Goal: Information Seeking & Learning: Learn about a topic

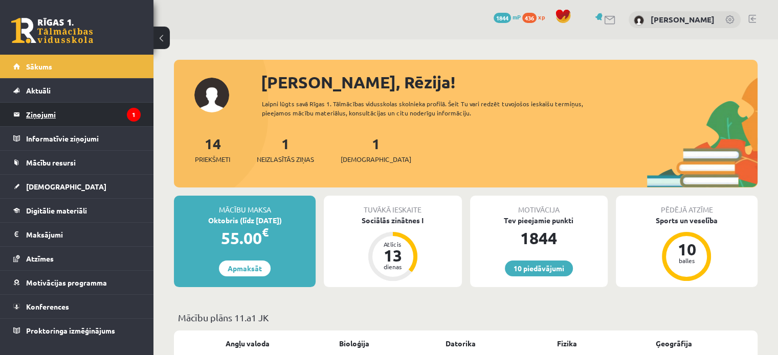
click at [69, 117] on legend "Ziņojumi 1" at bounding box center [83, 115] width 115 height 24
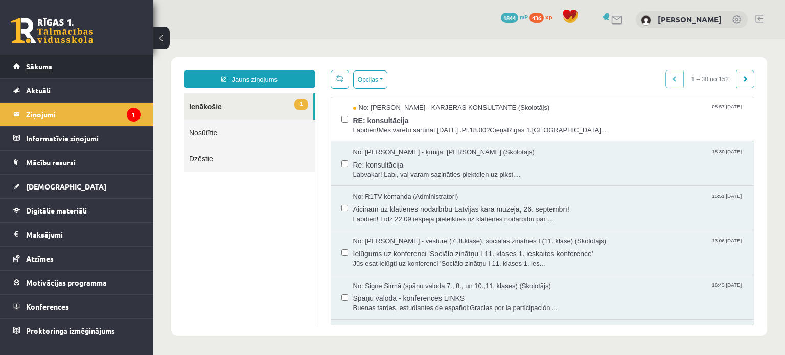
click at [41, 70] on span "Sākums" at bounding box center [39, 66] width 26 height 9
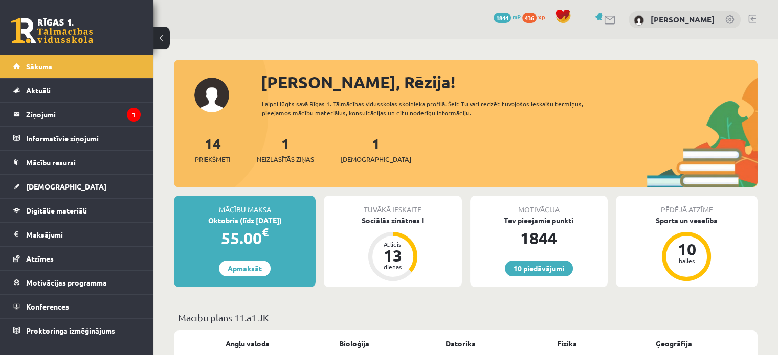
click at [362, 152] on div "1 Ieskaites" at bounding box center [376, 149] width 71 height 32
click at [94, 215] on link "Digitālie materiāli" at bounding box center [76, 211] width 127 height 24
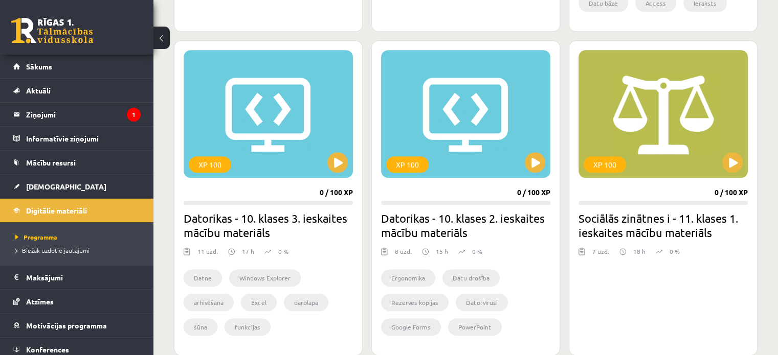
scroll to position [899, 0]
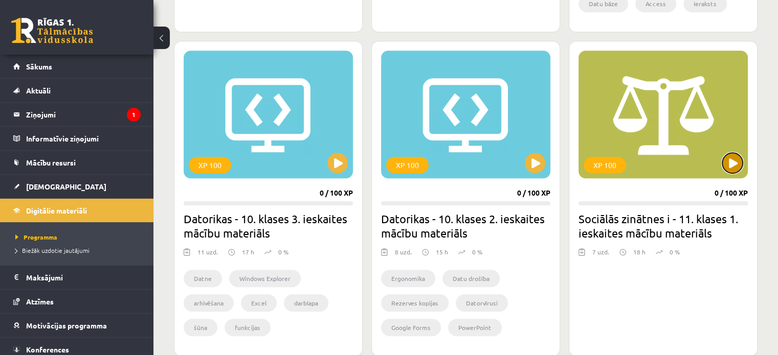
click at [726, 159] on button at bounding box center [732, 163] width 20 height 20
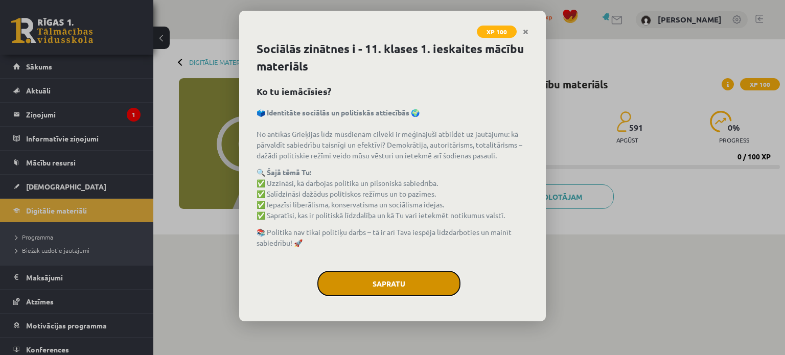
click at [446, 289] on button "Sapratu" at bounding box center [389, 284] width 143 height 26
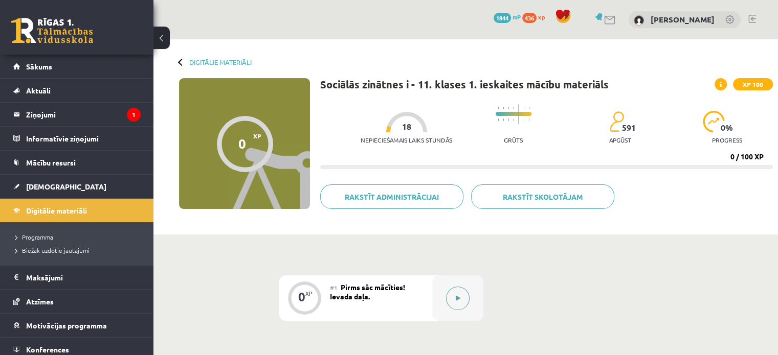
click at [465, 299] on button at bounding box center [458, 299] width 24 height 24
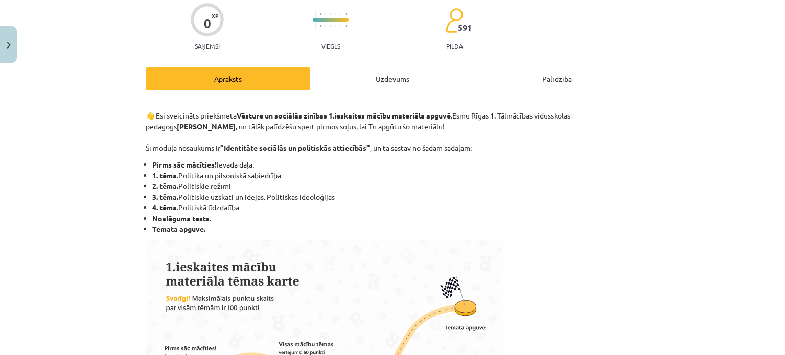
scroll to position [81, 0]
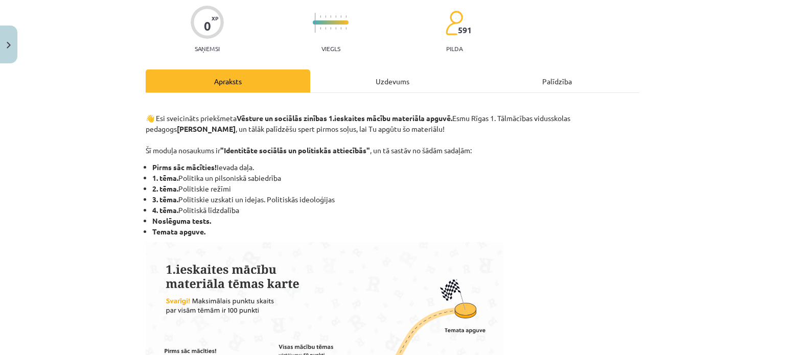
click at [392, 85] on div "Uzdevums" at bounding box center [392, 81] width 165 height 23
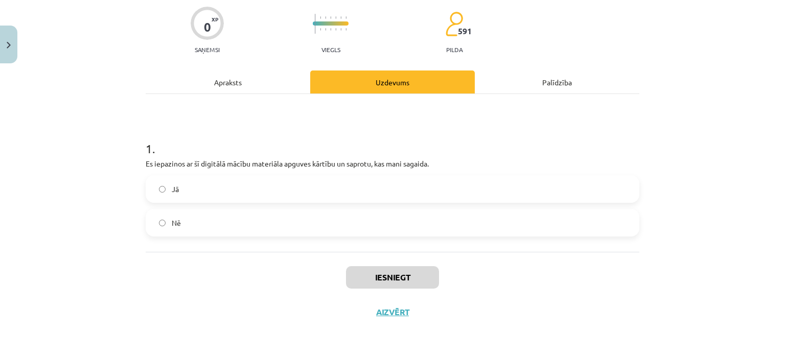
scroll to position [26, 0]
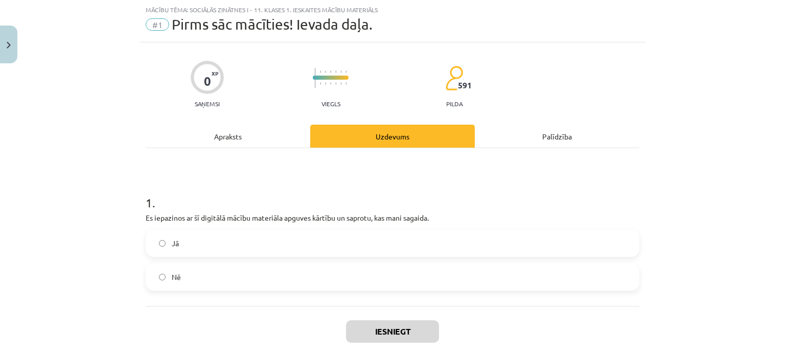
click at [292, 243] on label "Jā" at bounding box center [393, 244] width 492 height 26
click at [398, 337] on button "Iesniegt" at bounding box center [392, 332] width 93 height 22
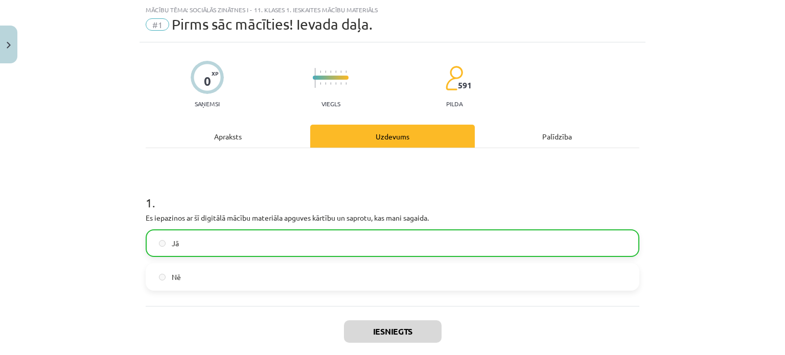
scroll to position [92, 0]
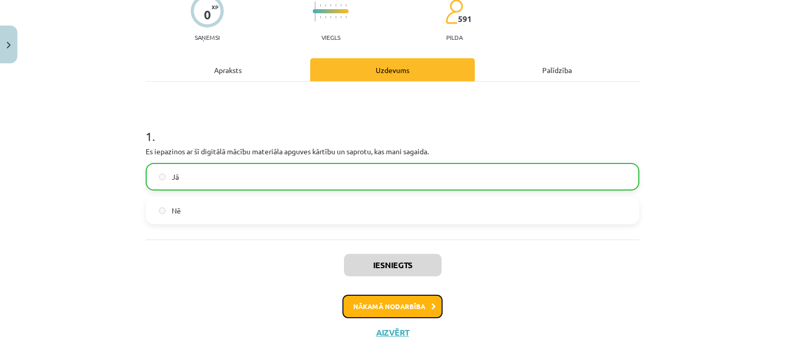
click at [394, 312] on button "Nākamā nodarbība" at bounding box center [393, 307] width 100 height 24
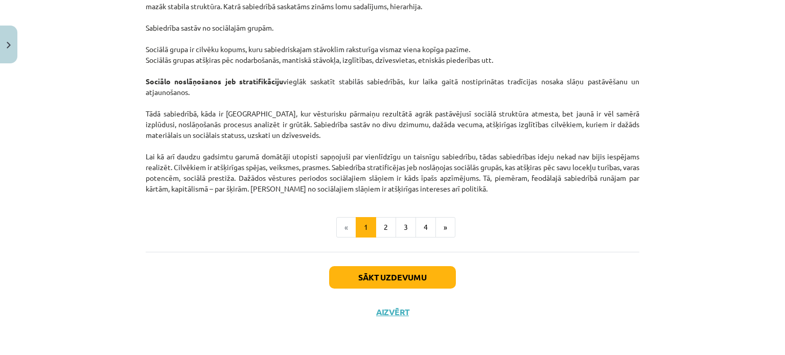
scroll to position [1618, 0]
click at [379, 223] on button "2" at bounding box center [386, 227] width 20 height 20
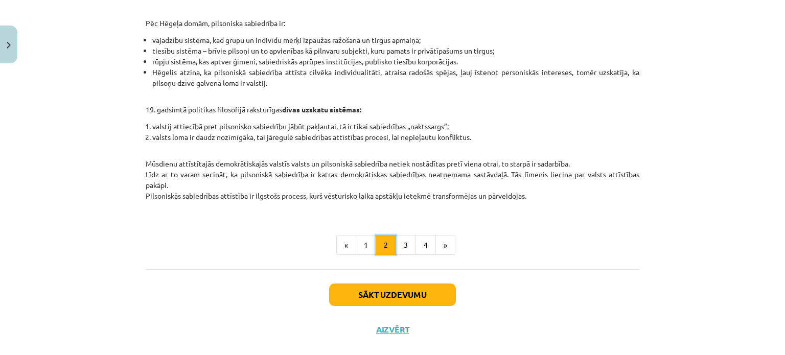
scroll to position [452, 0]
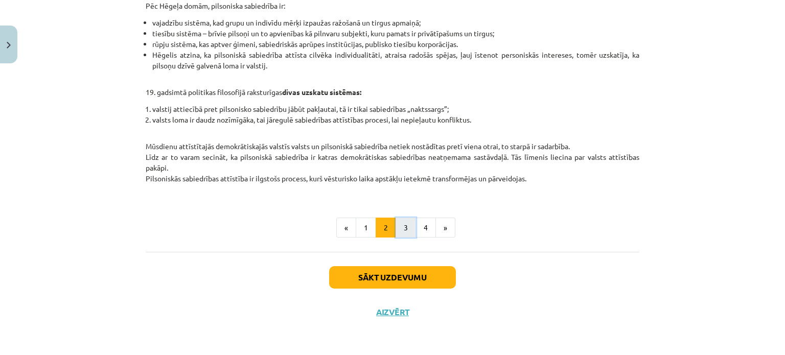
click at [406, 233] on button "3" at bounding box center [406, 228] width 20 height 20
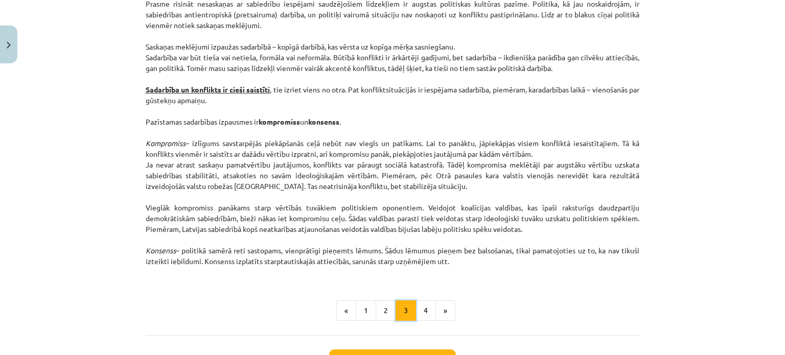
scroll to position [1371, 0]
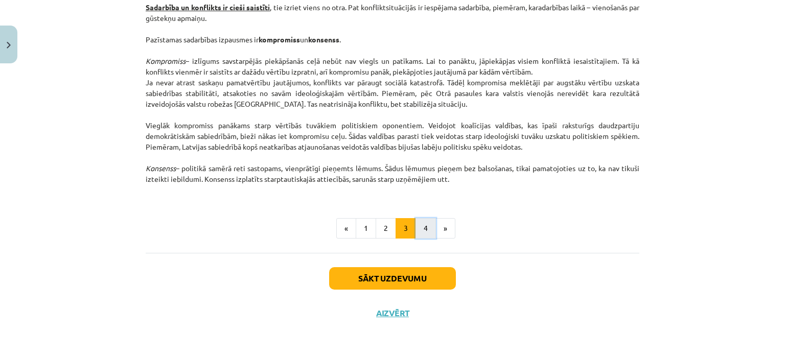
click at [423, 234] on button "4" at bounding box center [426, 228] width 20 height 20
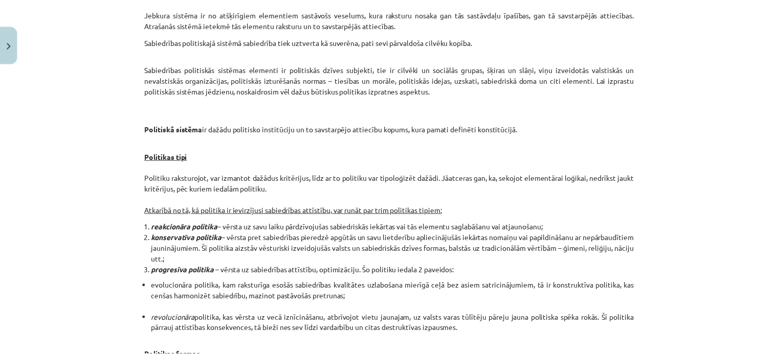
scroll to position [0, 0]
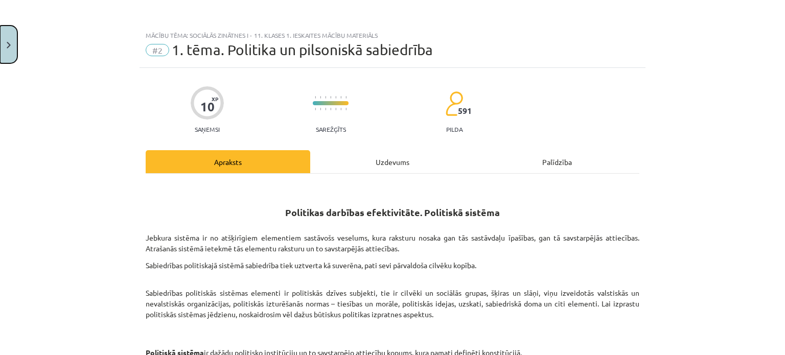
click at [9, 44] on img "Close" at bounding box center [9, 45] width 4 height 7
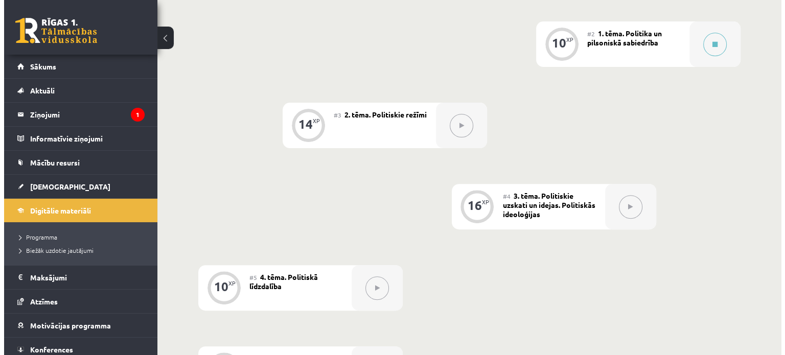
scroll to position [332, 0]
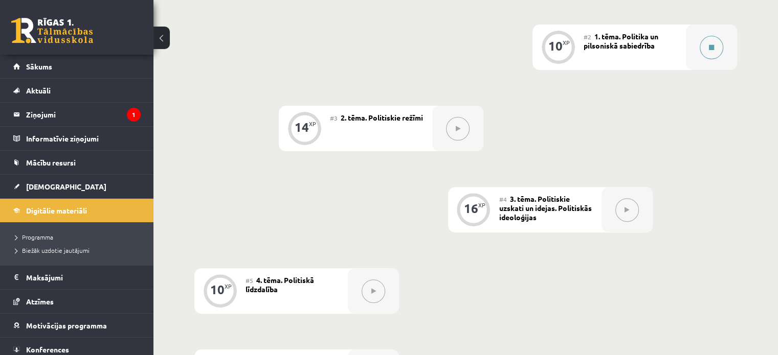
click at [711, 53] on button at bounding box center [711, 48] width 24 height 24
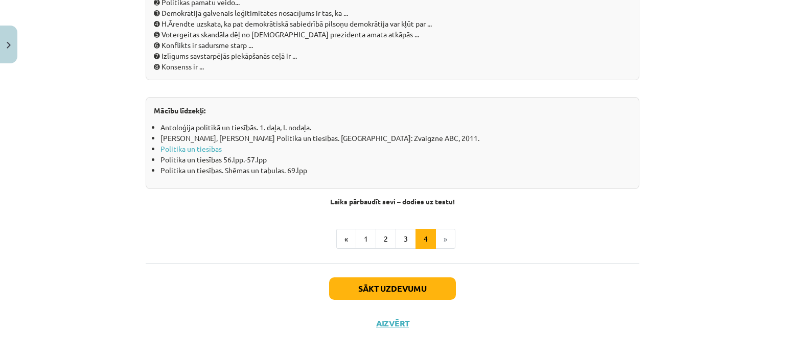
scroll to position [1167, 0]
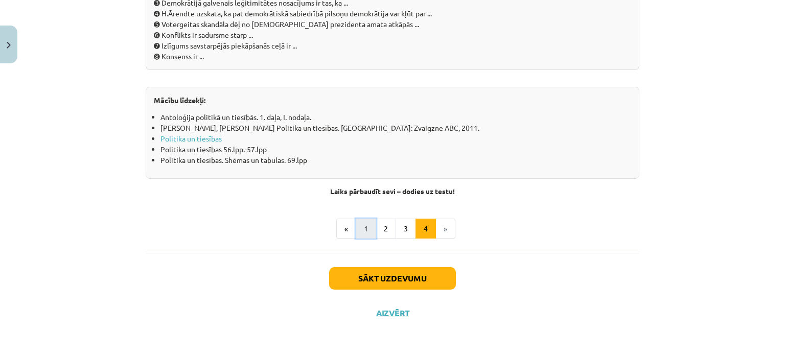
click at [358, 229] on button "1" at bounding box center [366, 229] width 20 height 20
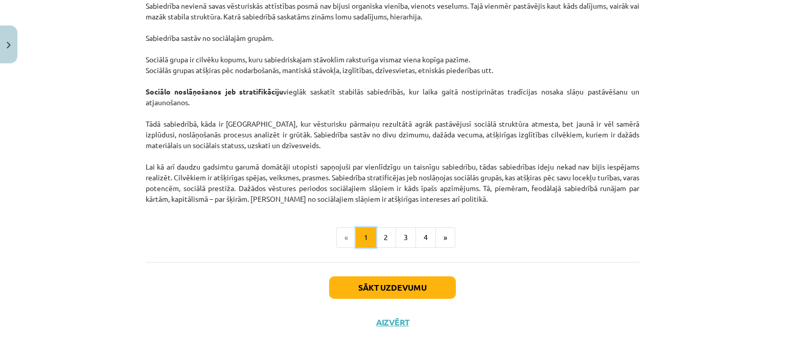
scroll to position [1618, 0]
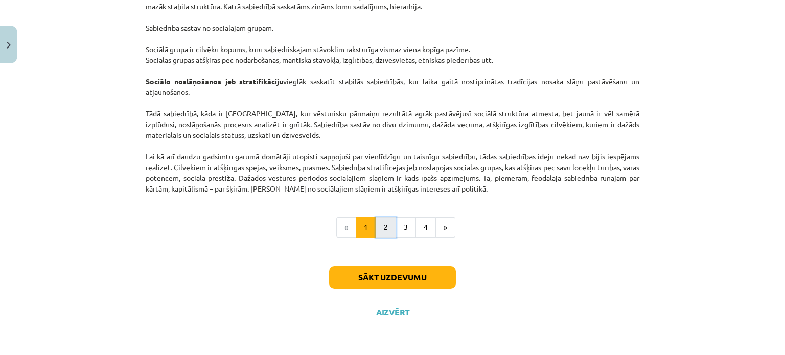
click at [380, 232] on button "2" at bounding box center [386, 227] width 20 height 20
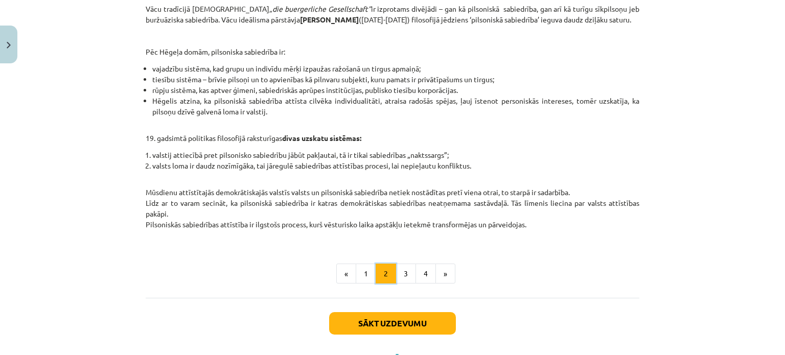
scroll to position [399, 0]
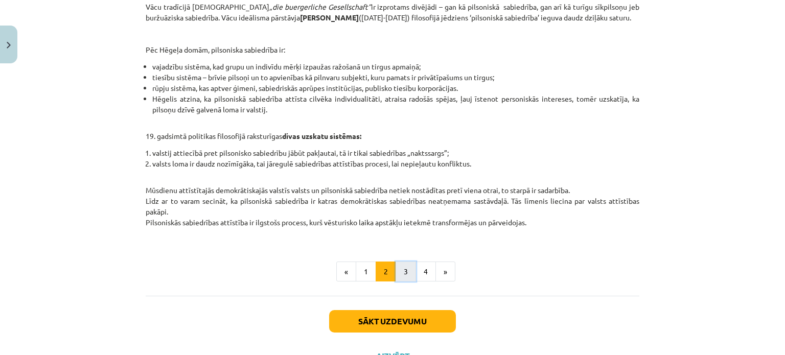
click at [401, 277] on button "3" at bounding box center [406, 272] width 20 height 20
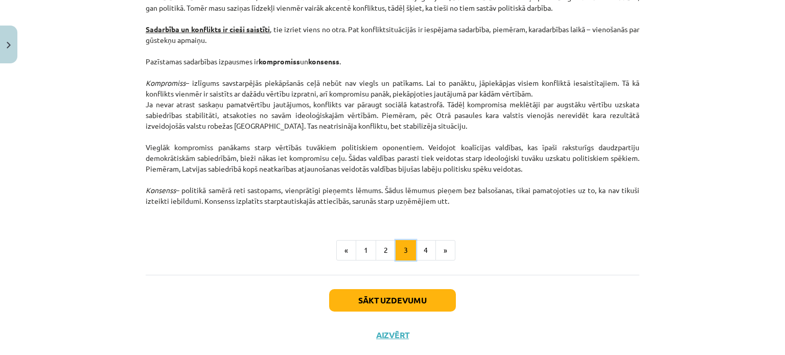
scroll to position [1371, 0]
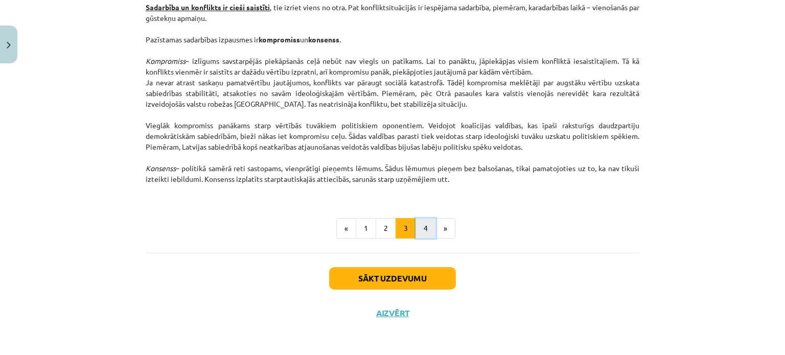
click at [421, 232] on button "4" at bounding box center [426, 228] width 20 height 20
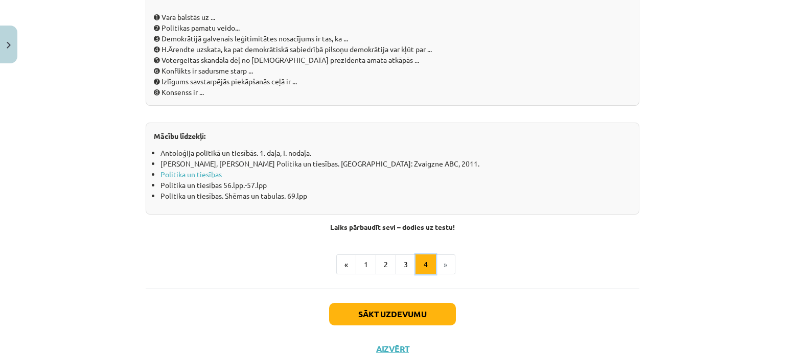
scroll to position [1167, 0]
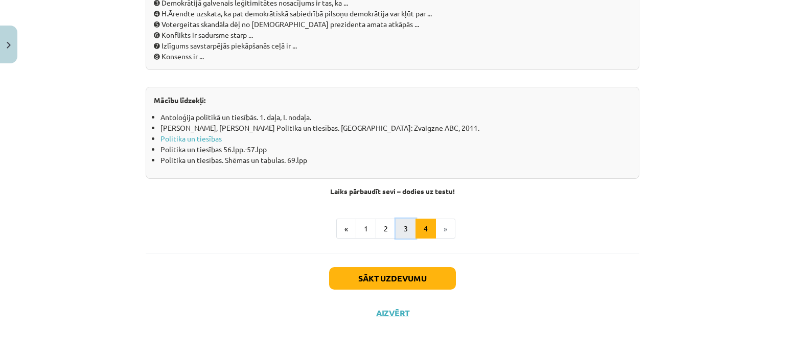
click at [400, 232] on button "3" at bounding box center [406, 229] width 20 height 20
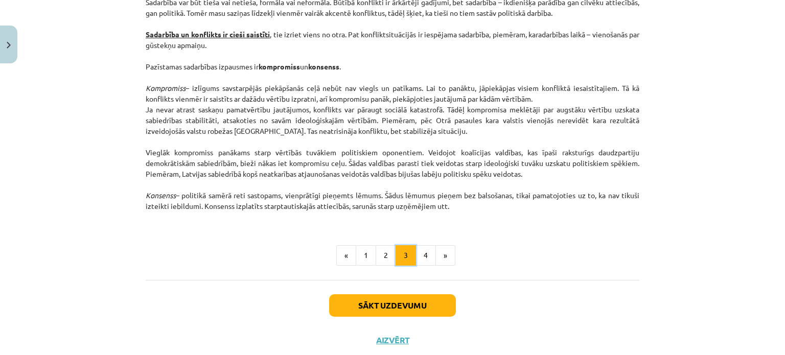
scroll to position [1346, 0]
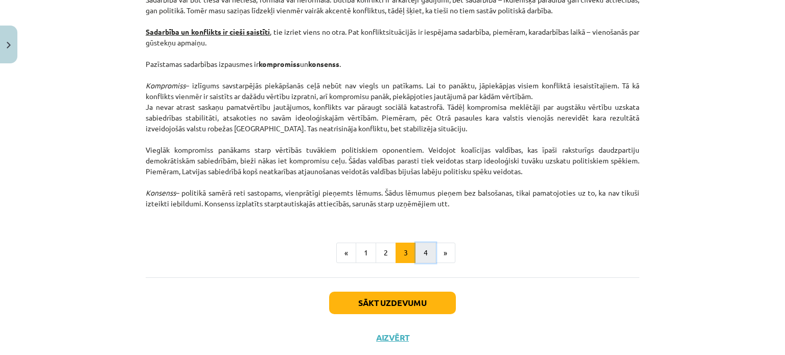
click at [425, 249] on button "4" at bounding box center [426, 253] width 20 height 20
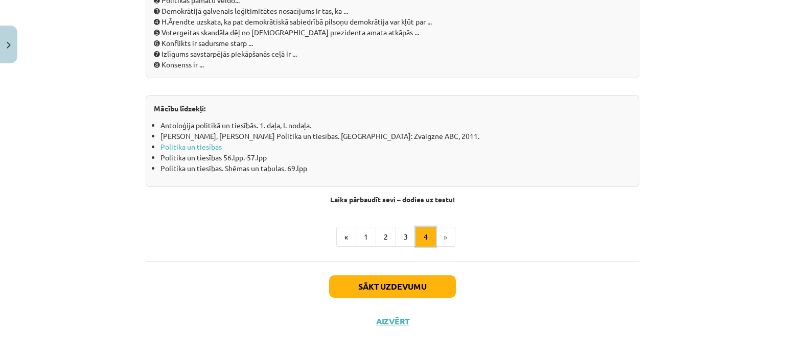
scroll to position [1167, 0]
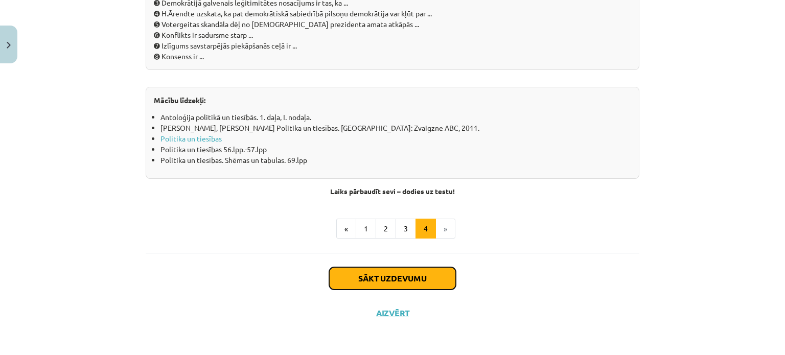
click at [432, 275] on button "Sākt uzdevumu" at bounding box center [392, 278] width 127 height 22
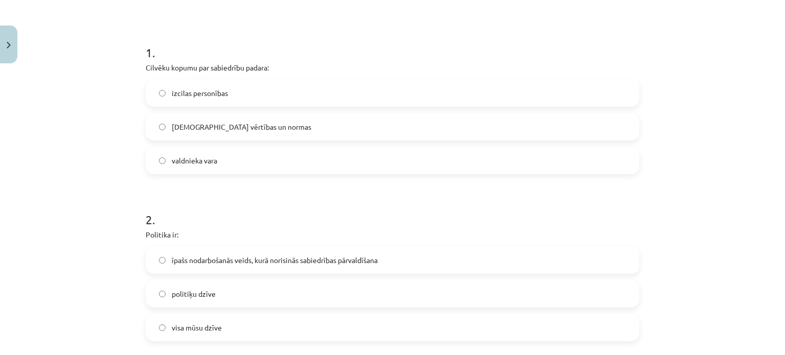
scroll to position [178, 0]
click at [221, 130] on label "kopīgās vērtības un normas" at bounding box center [393, 125] width 492 height 26
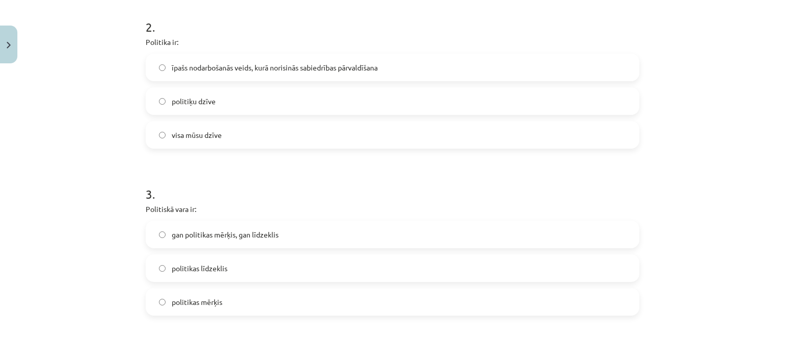
scroll to position [374, 0]
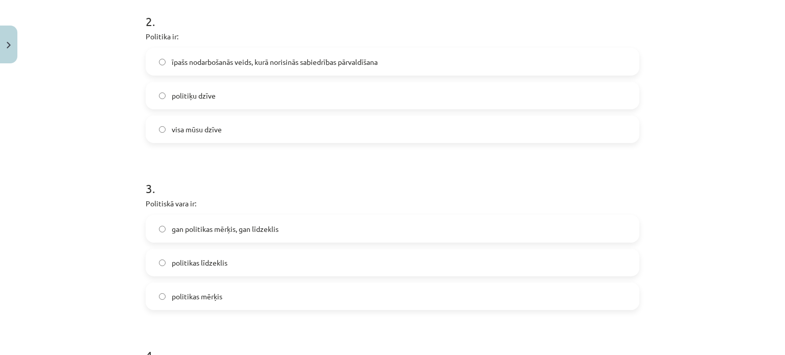
click at [259, 71] on label "īpašs nodarbošanās veids, kurā norisinās sabiedrības pārvaldīšana" at bounding box center [393, 62] width 492 height 26
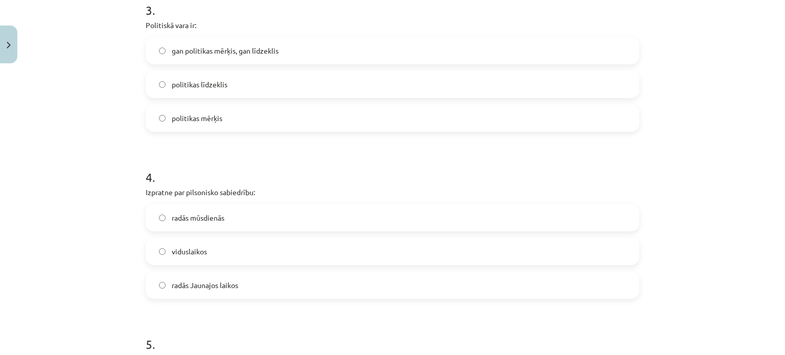
scroll to position [562, 0]
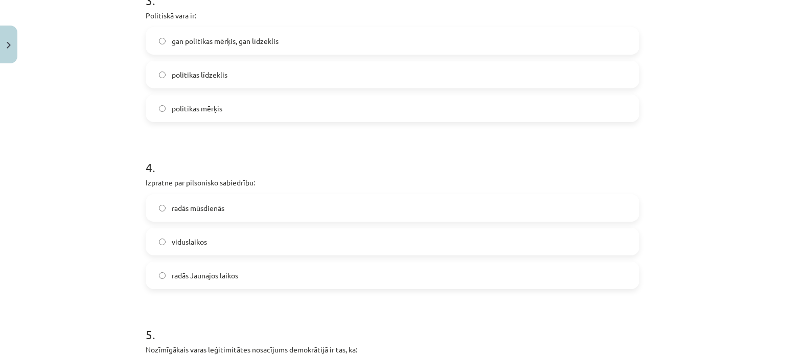
click at [276, 44] on label "gan politikas mērķis, gan līdzeklis" at bounding box center [393, 41] width 492 height 26
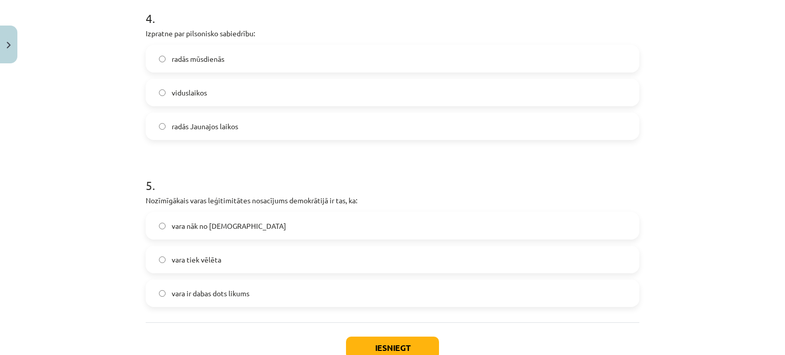
scroll to position [712, 0]
click at [255, 126] on label "radās Jaunajos laikos" at bounding box center [393, 126] width 492 height 26
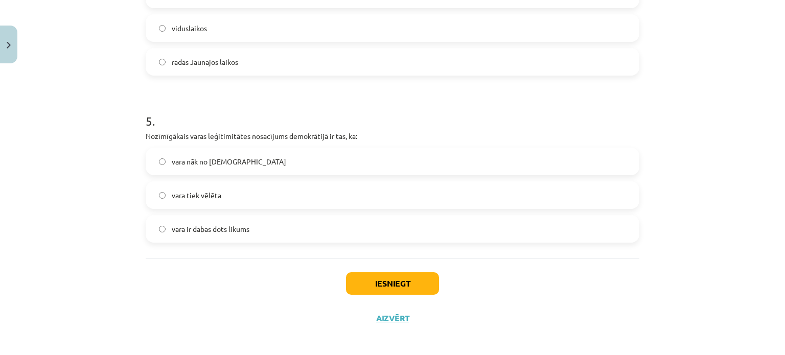
scroll to position [782, 0]
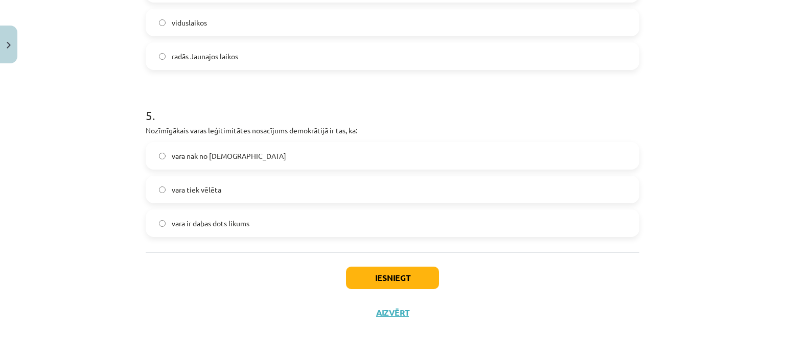
click at [290, 147] on label "vara nāk no Dieva" at bounding box center [393, 156] width 492 height 26
click at [413, 277] on button "Iesniegt" at bounding box center [392, 278] width 93 height 22
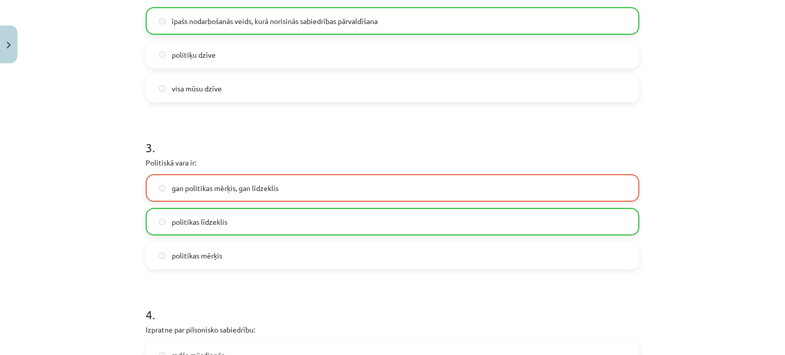
scroll to position [814, 0]
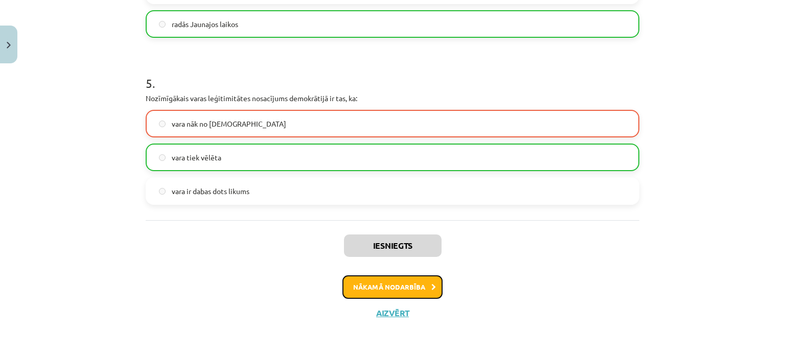
click at [398, 290] on button "Nākamā nodarbība" at bounding box center [393, 288] width 100 height 24
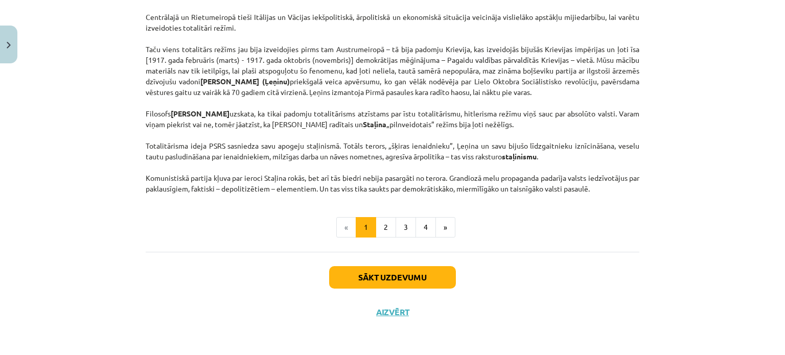
scroll to position [2655, 0]
click at [384, 232] on button "2" at bounding box center [386, 227] width 20 height 20
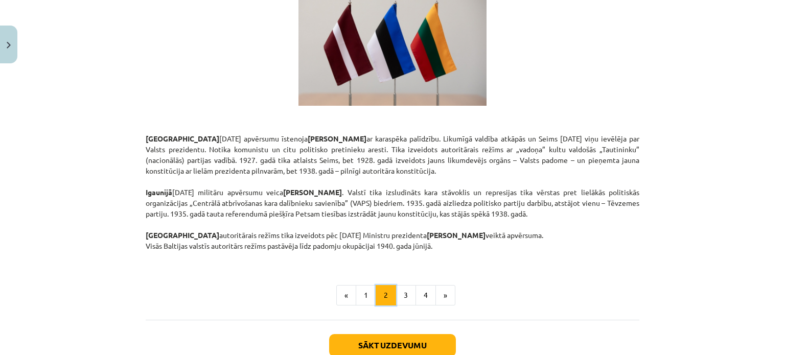
scroll to position [1792, 0]
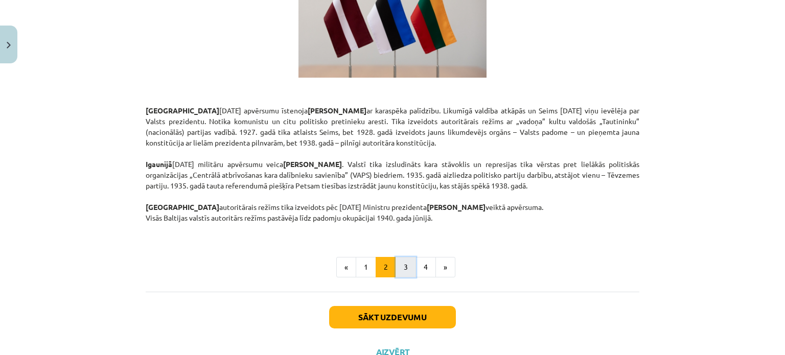
click at [402, 257] on button "3" at bounding box center [406, 267] width 20 height 20
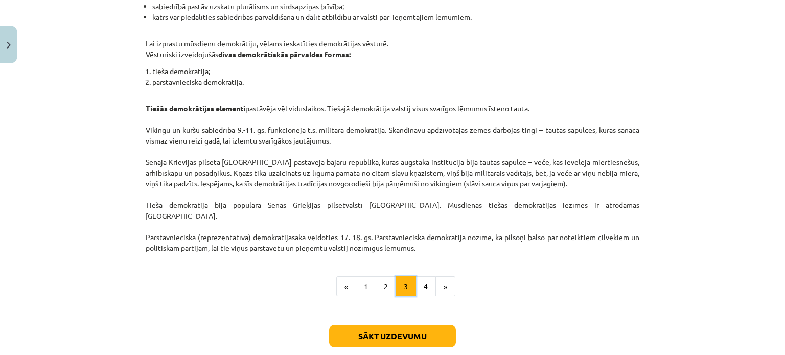
scroll to position [1004, 0]
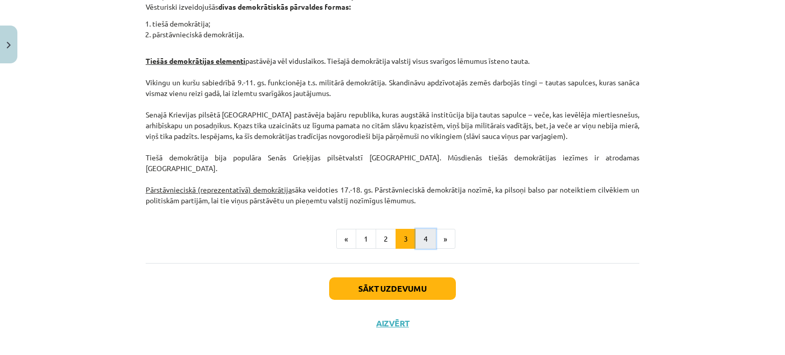
click at [421, 233] on button "4" at bounding box center [426, 239] width 20 height 20
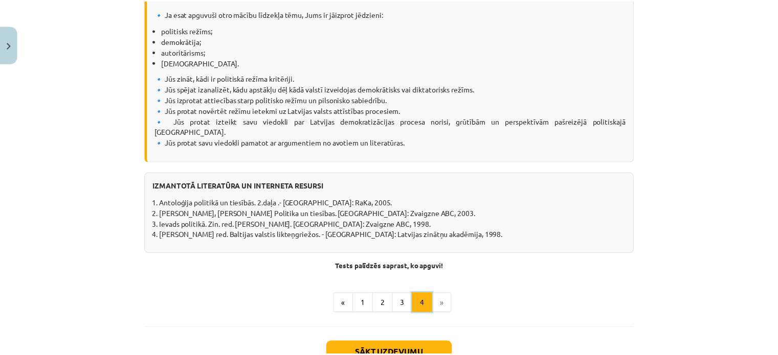
scroll to position [1313, 0]
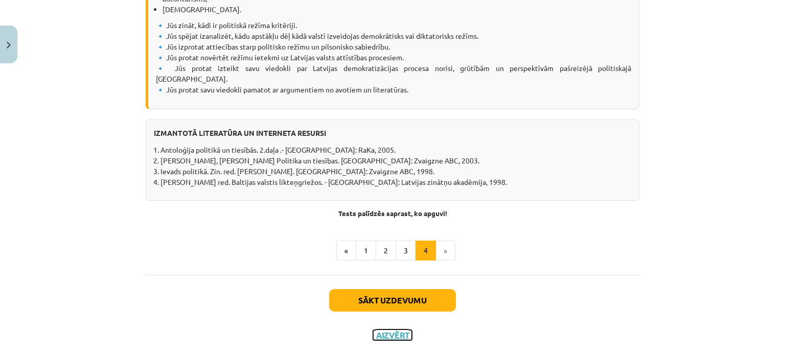
click at [391, 330] on button "Aizvērt" at bounding box center [392, 335] width 39 height 10
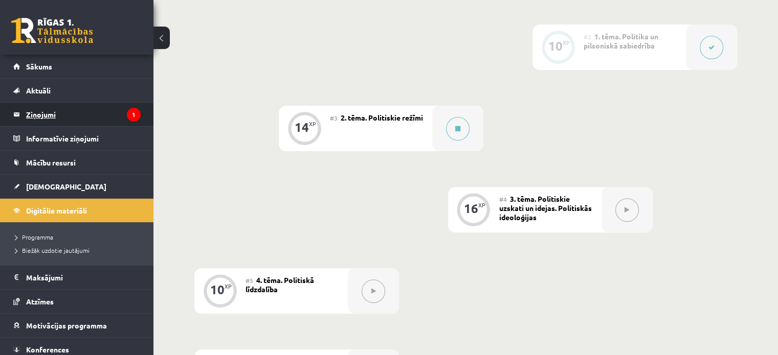
click at [102, 113] on legend "Ziņojumi 1" at bounding box center [83, 115] width 115 height 24
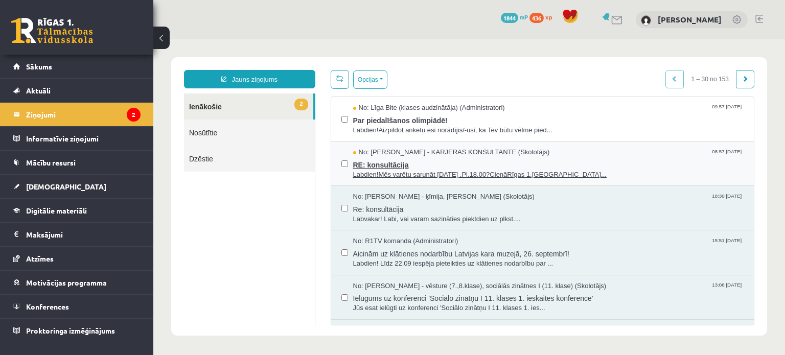
click at [417, 165] on span "RE: konsultācija" at bounding box center [548, 163] width 391 height 13
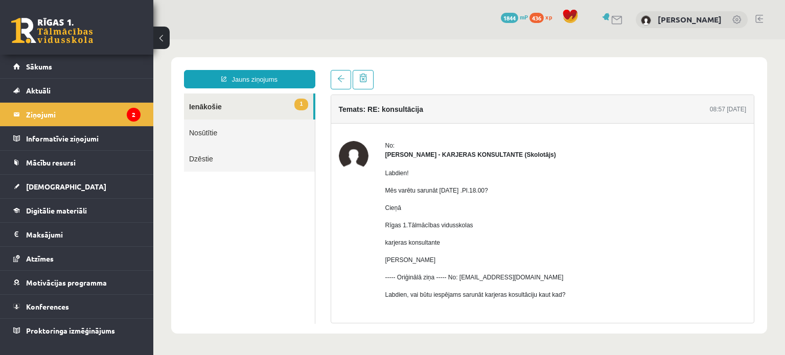
scroll to position [37, 0]
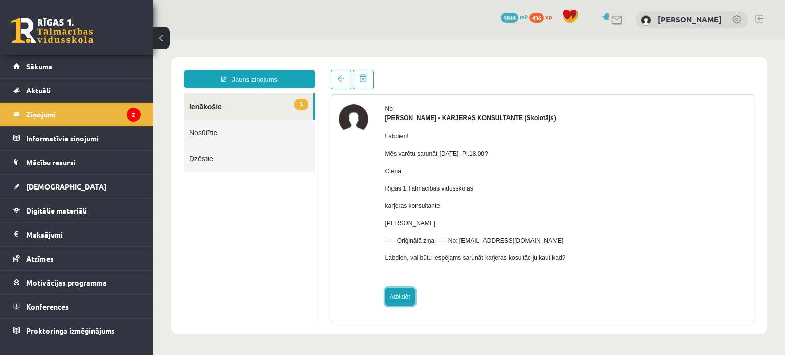
click at [401, 305] on link "Atbildēt" at bounding box center [401, 297] width 30 height 18
type input "**********"
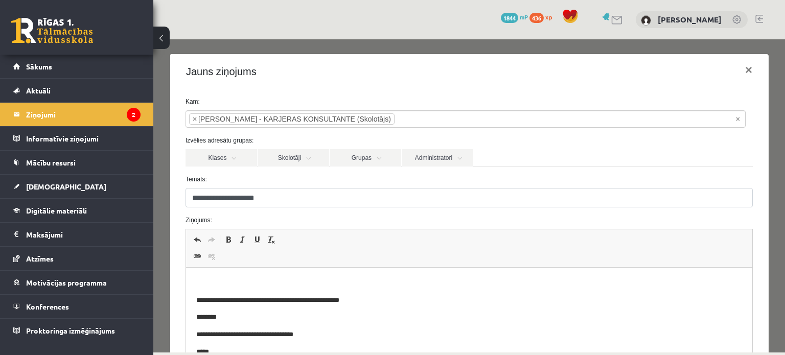
click at [282, 277] on html "**********" at bounding box center [469, 361] width 567 height 186
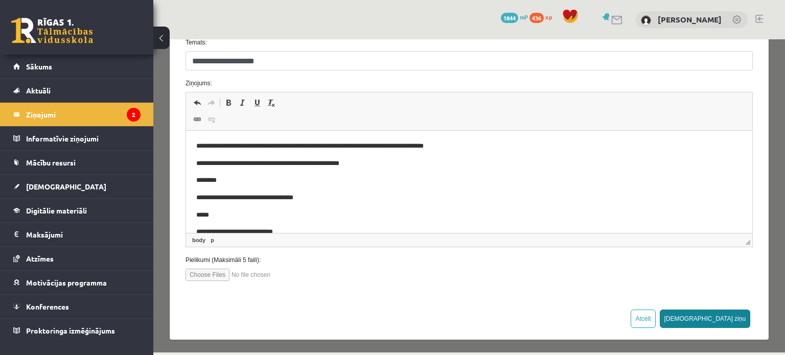
click at [732, 322] on button "Sūtīt ziņu" at bounding box center [705, 319] width 91 height 18
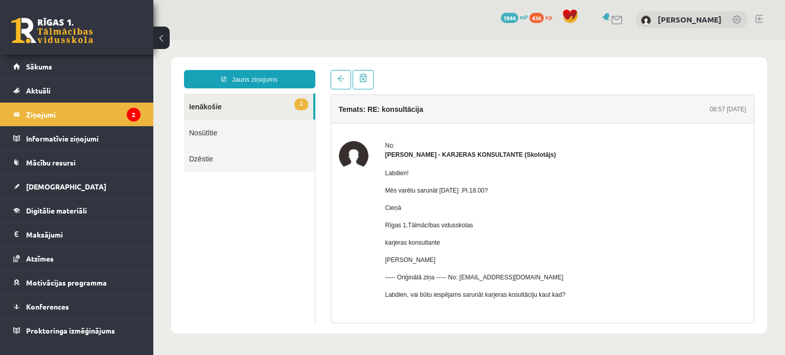
scroll to position [0, 0]
click at [223, 105] on link "1 Ienākošie" at bounding box center [248, 107] width 129 height 26
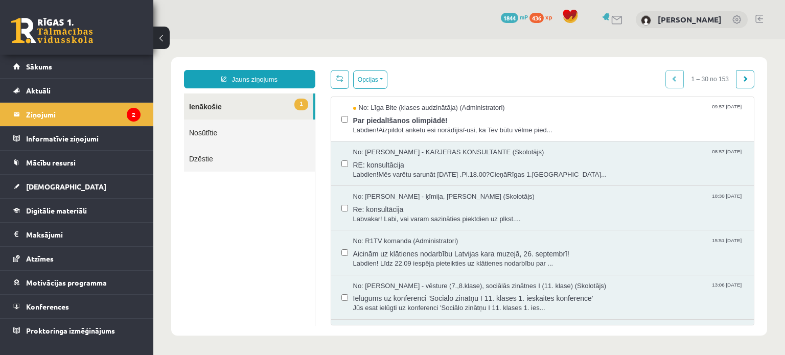
click at [239, 106] on link "1 Ienākošie" at bounding box center [248, 107] width 129 height 26
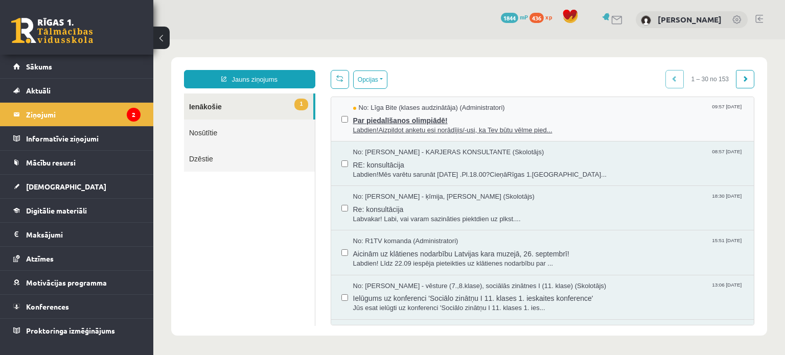
click at [397, 123] on span "Par piedalīšanos olimpiādē!" at bounding box center [548, 119] width 391 height 13
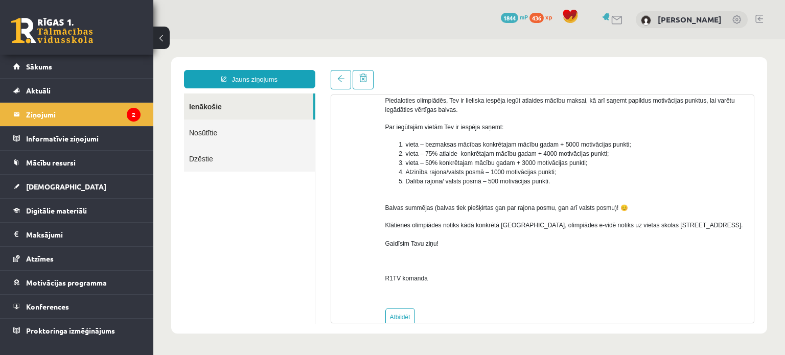
scroll to position [215, 0]
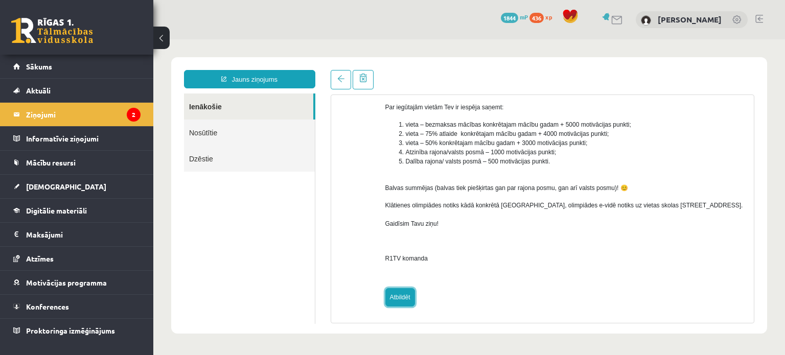
click at [399, 296] on link "Atbildēt" at bounding box center [401, 297] width 30 height 18
type input "**********"
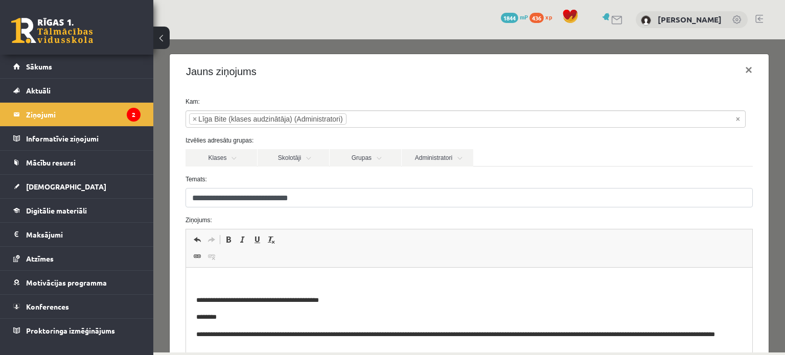
click at [285, 278] on p "Bagātinātā teksta redaktors, wiswyg-editor-47025020016380-1758180525-762" at bounding box center [469, 283] width 546 height 11
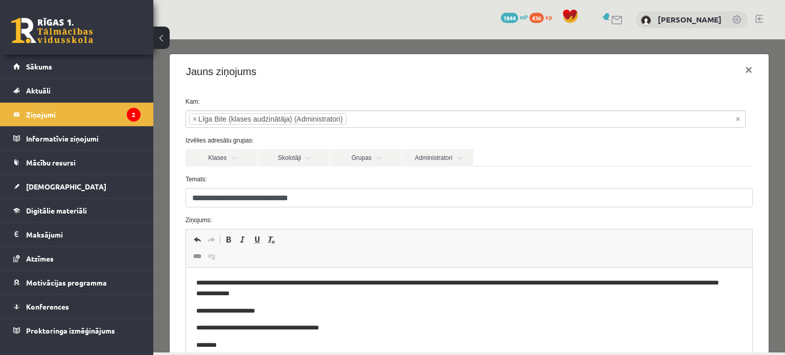
click at [325, 295] on p "**********" at bounding box center [461, 288] width 531 height 21
click at [304, 284] on p "**********" at bounding box center [461, 288] width 531 height 21
click at [563, 286] on p "**********" at bounding box center [461, 288] width 531 height 21
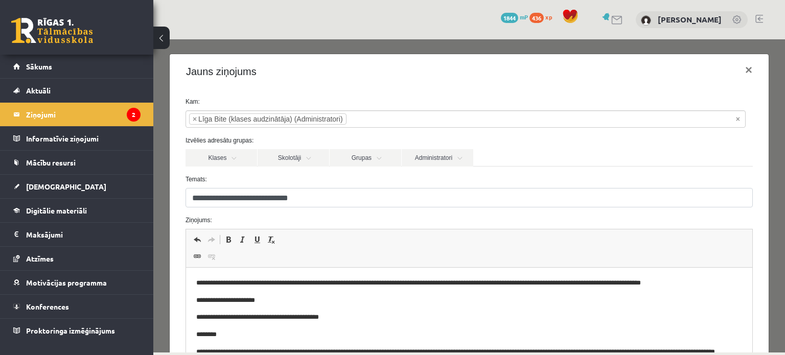
click at [534, 284] on p "**********" at bounding box center [461, 283] width 531 height 11
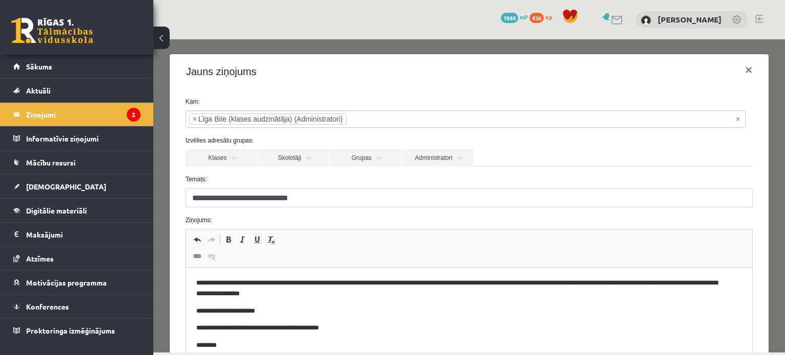
click at [323, 298] on p "**********" at bounding box center [461, 288] width 531 height 21
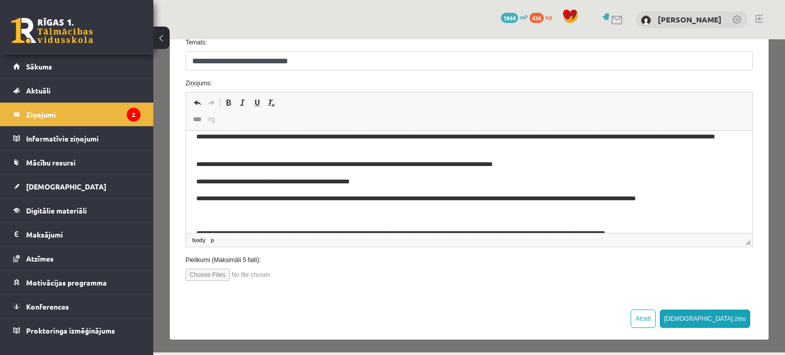
scroll to position [0, 0]
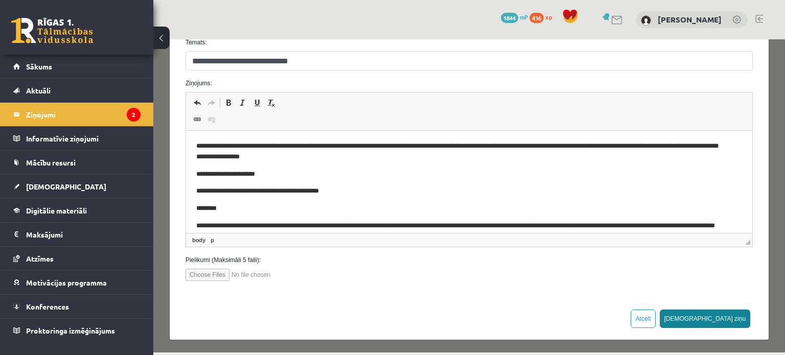
click at [731, 316] on button "Sūtīt ziņu" at bounding box center [705, 319] width 91 height 18
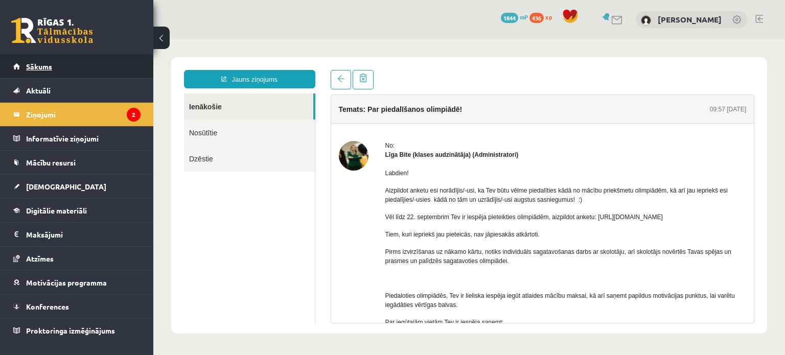
click at [88, 67] on link "Sākums" at bounding box center [76, 67] width 127 height 24
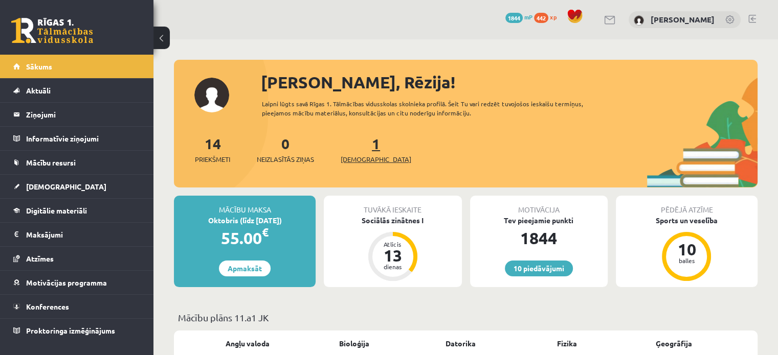
click at [358, 149] on link "1 Ieskaites" at bounding box center [376, 149] width 71 height 30
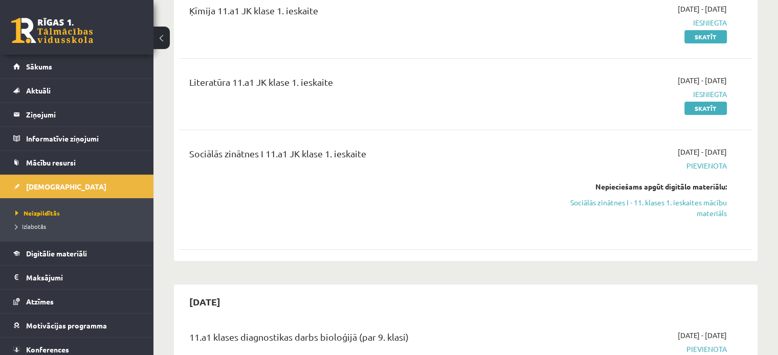
scroll to position [143, 0]
click at [706, 204] on link "Sociālās zinātnes I - 11. klases 1. ieskaites mācību materiāls" at bounding box center [642, 207] width 169 height 21
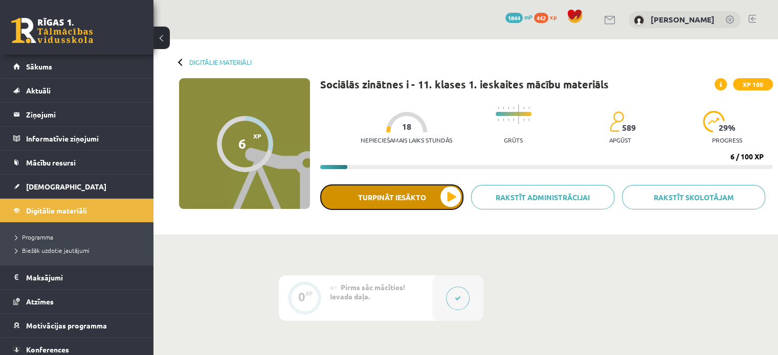
click at [450, 202] on button "Turpināt iesākto" at bounding box center [391, 198] width 143 height 26
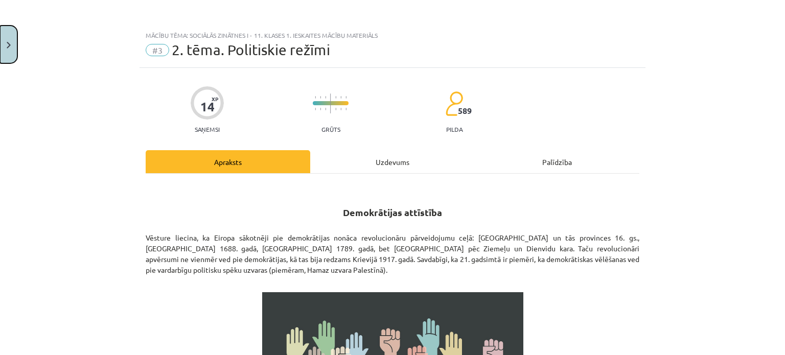
click at [8, 35] on button "Close" at bounding box center [8, 45] width 17 height 38
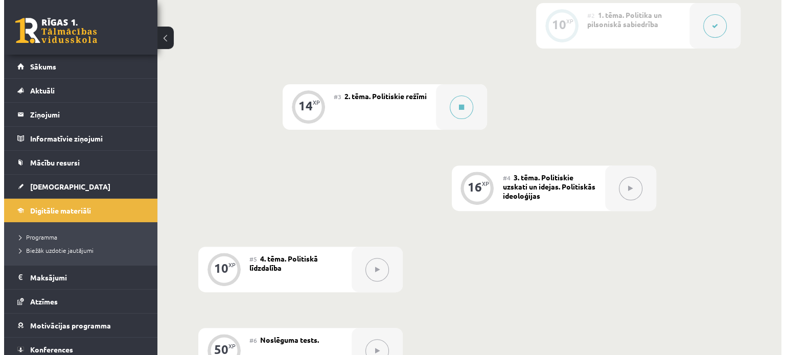
scroll to position [354, 0]
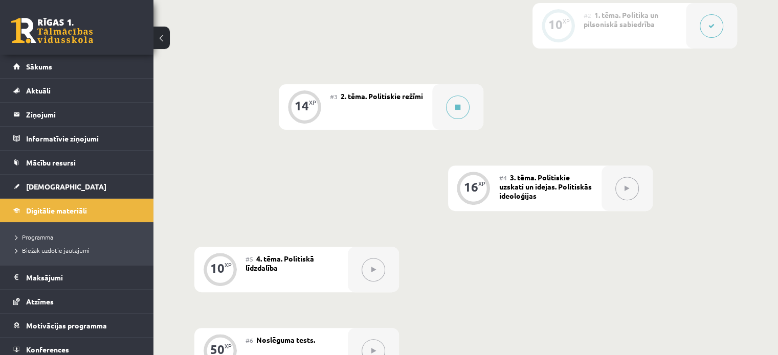
click at [432, 105] on div "#3 2. tēma. Politiskie režīmi" at bounding box center [381, 107] width 102 height 46
click at [452, 107] on button at bounding box center [458, 108] width 24 height 24
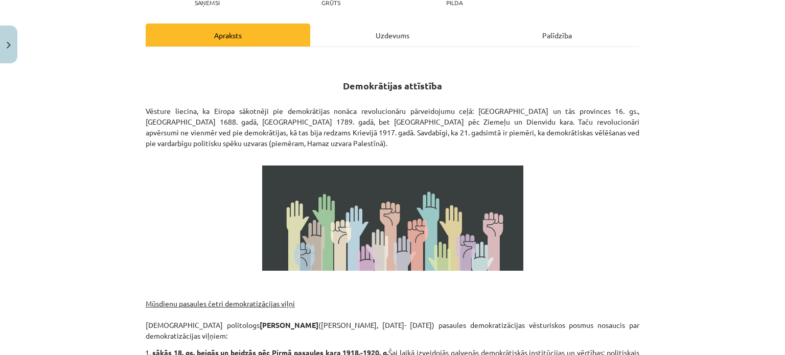
scroll to position [127, 0]
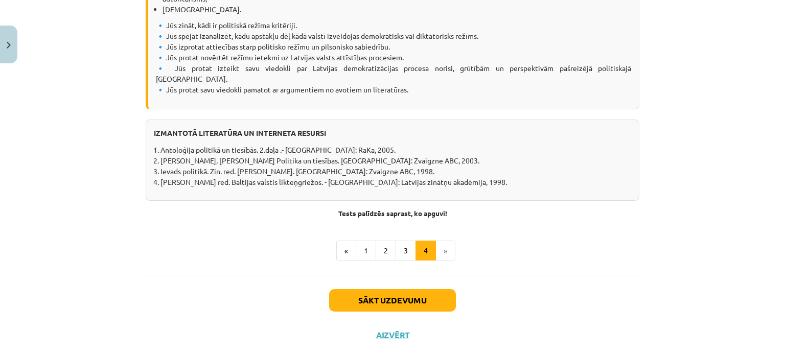
scroll to position [1313, 0]
click at [363, 241] on button "1" at bounding box center [366, 251] width 20 height 20
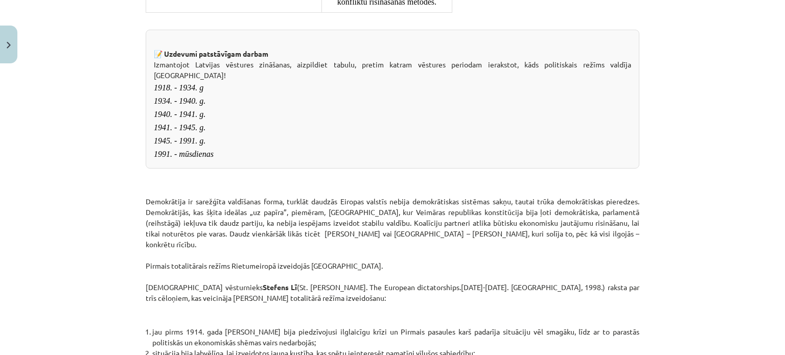
scroll to position [1153, 0]
drag, startPoint x: 151, startPoint y: 105, endPoint x: 241, endPoint y: 233, distance: 156.3
click at [241, 169] on div "📝 Uzdevumi patstāvīgam darbam Izmantojot Latvijas vēstures zināšanas, aizpildie…" at bounding box center [393, 99] width 494 height 139
copy span "1918. - 1934. g 1934. - 1940. g. 1940. - 1941. g. 1941. - 1945. g. 1945. - 1991…"
click at [667, 199] on div "Mācību tēma: Sociālās zinātnes i - 11. klases 1. ieskaites mācību materiāls #3 …" at bounding box center [392, 177] width 785 height 355
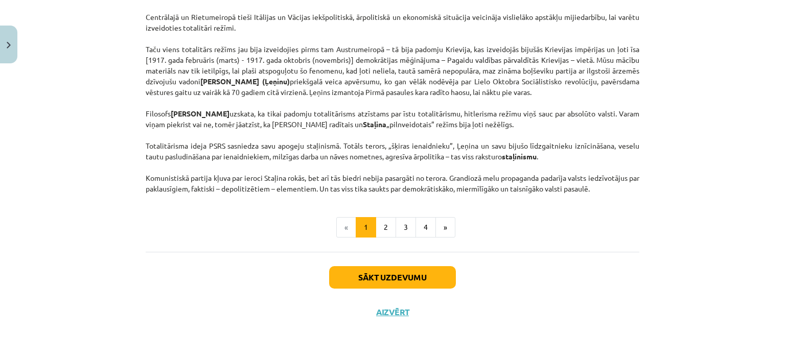
scroll to position [2599, 0]
click at [380, 238] on button "2" at bounding box center [386, 227] width 20 height 20
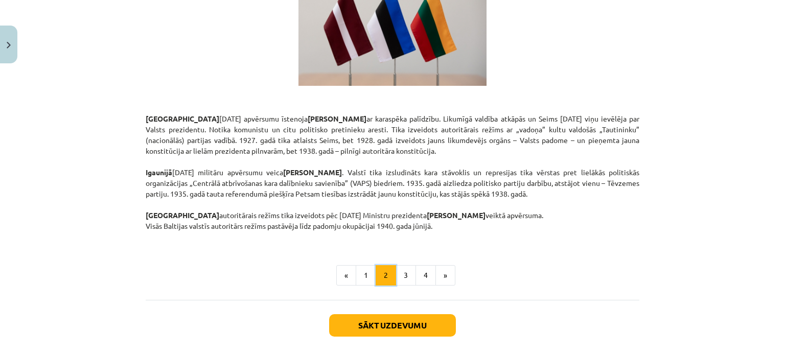
scroll to position [1792, 0]
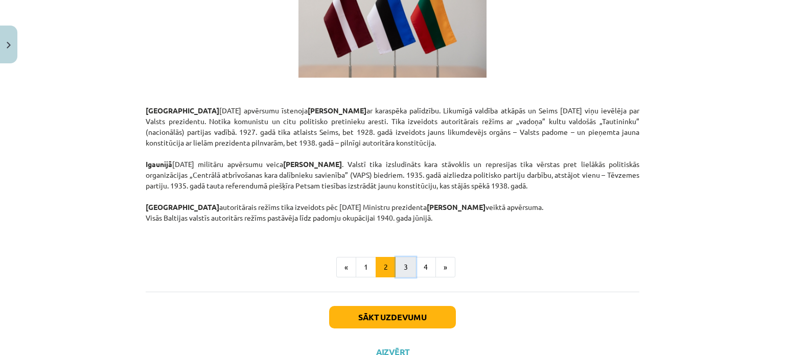
click at [400, 257] on button "3" at bounding box center [406, 267] width 20 height 20
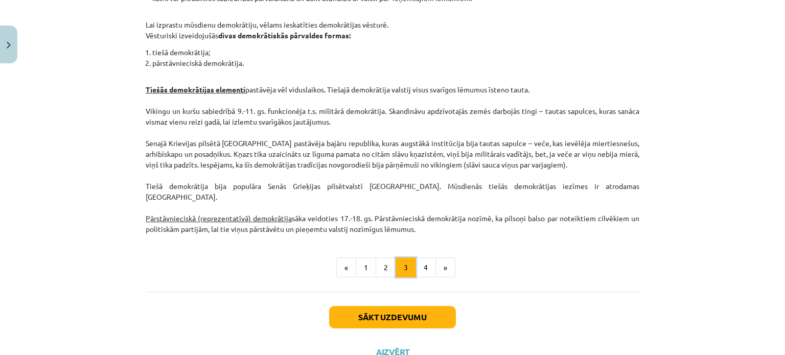
scroll to position [976, 0]
click at [427, 257] on button "4" at bounding box center [426, 267] width 20 height 20
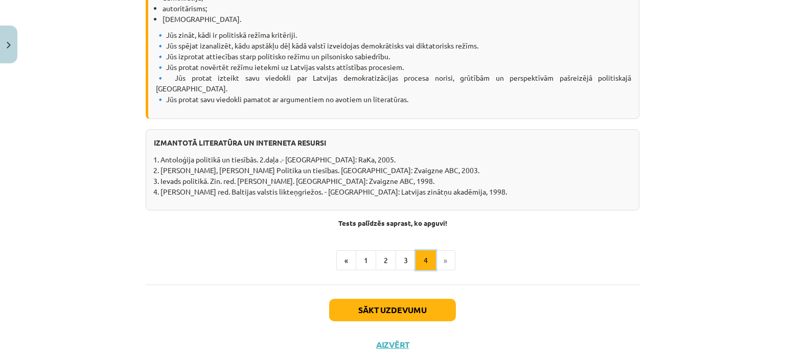
scroll to position [1309, 0]
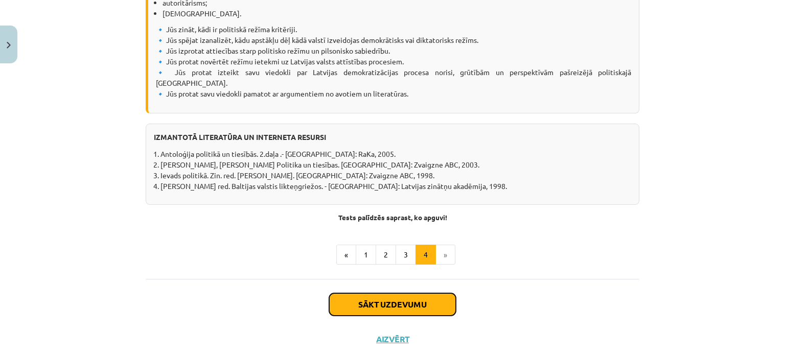
click at [429, 293] on button "Sākt uzdevumu" at bounding box center [392, 304] width 127 height 22
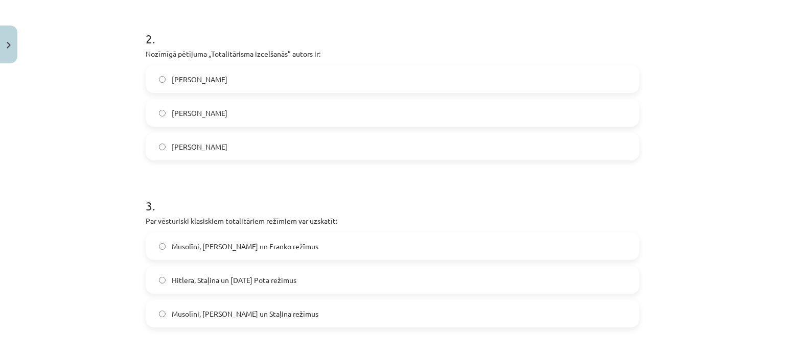
scroll to position [417, 0]
click at [231, 81] on label "Hanna Ārendte" at bounding box center [393, 77] width 492 height 26
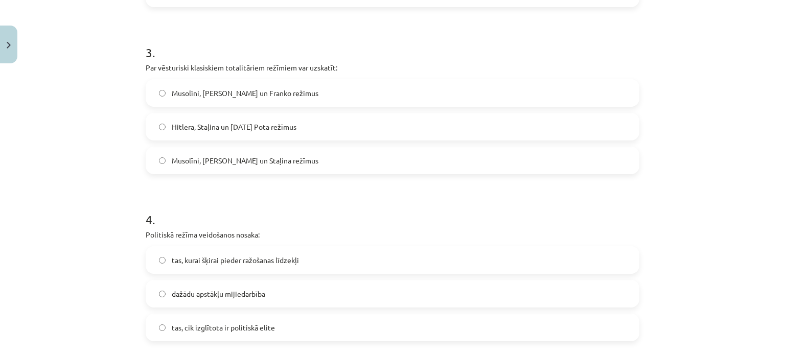
scroll to position [570, 0]
click at [260, 160] on span "Musolīni, Hitlera un Staļina režīmus" at bounding box center [245, 159] width 147 height 11
click at [244, 87] on span "Musolīni, Hitlera un Franko režīmus" at bounding box center [245, 91] width 147 height 11
click at [264, 161] on span "Musolīni, Hitlera un Staļina režīmus" at bounding box center [245, 159] width 147 height 11
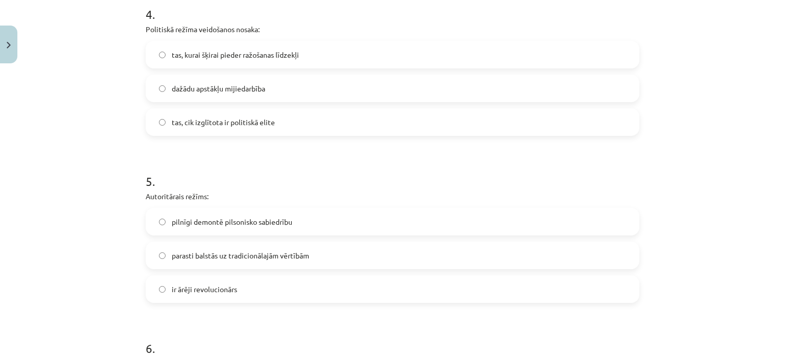
scroll to position [777, 0]
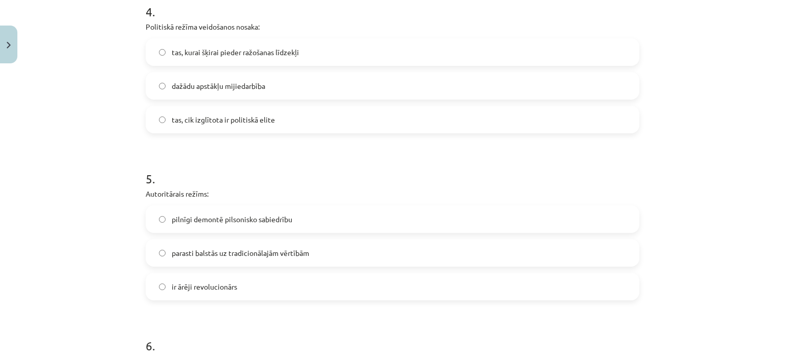
click at [241, 89] on span "dažādu apstākļu mijiedarbība" at bounding box center [219, 86] width 94 height 11
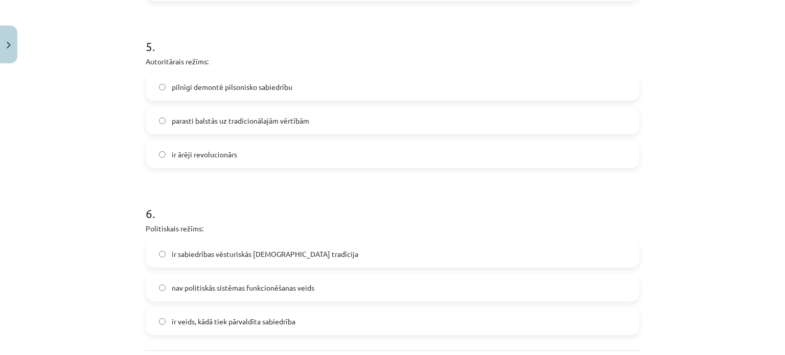
scroll to position [910, 0]
click at [234, 128] on label "parasti balstās uz tradicionālajām vērtībām" at bounding box center [393, 120] width 492 height 26
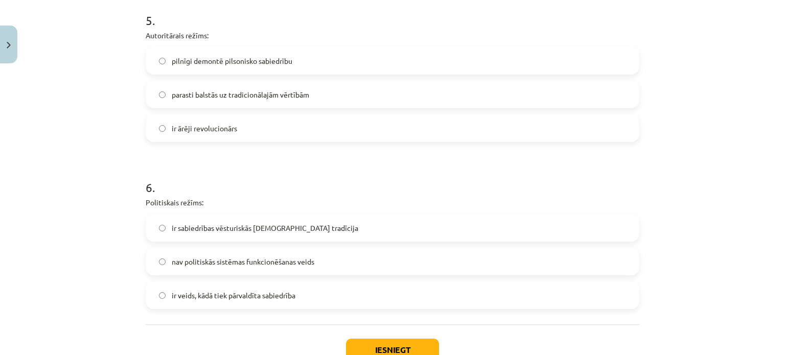
scroll to position [1007, 0]
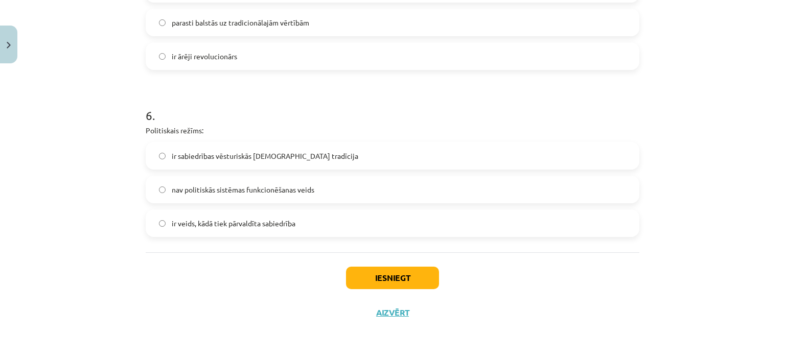
click at [240, 232] on label "ir veids, kādā tiek pārvaldīta sabiedrība" at bounding box center [393, 224] width 492 height 26
click at [401, 285] on button "Iesniegt" at bounding box center [392, 278] width 93 height 22
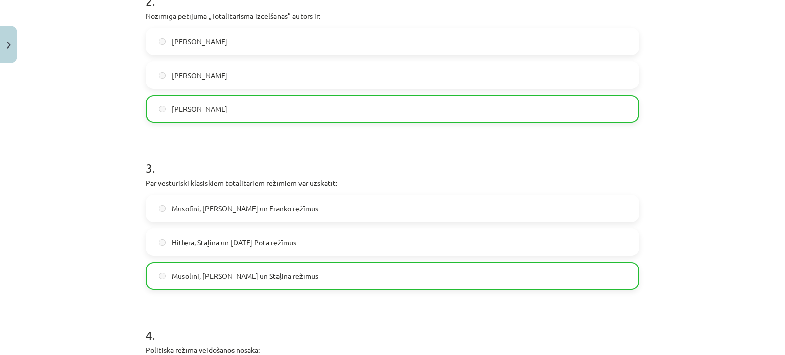
scroll to position [1039, 0]
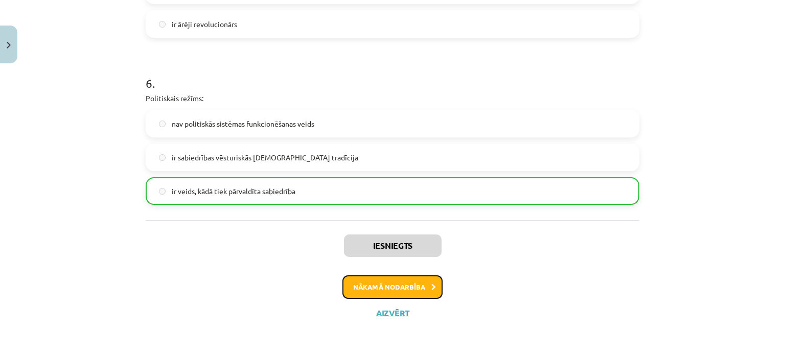
click at [396, 293] on button "Nākamā nodarbība" at bounding box center [393, 288] width 100 height 24
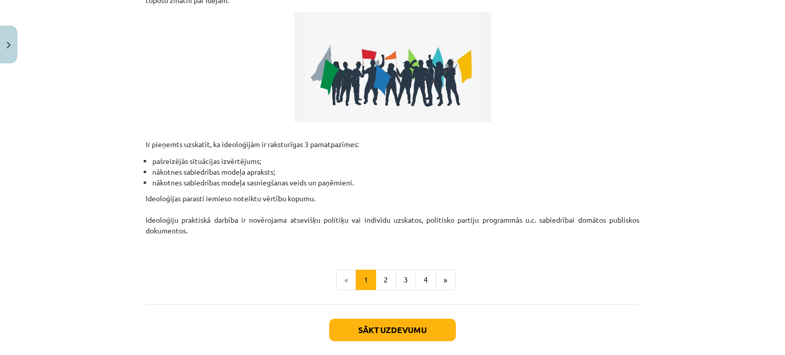
scroll to position [302, 0]
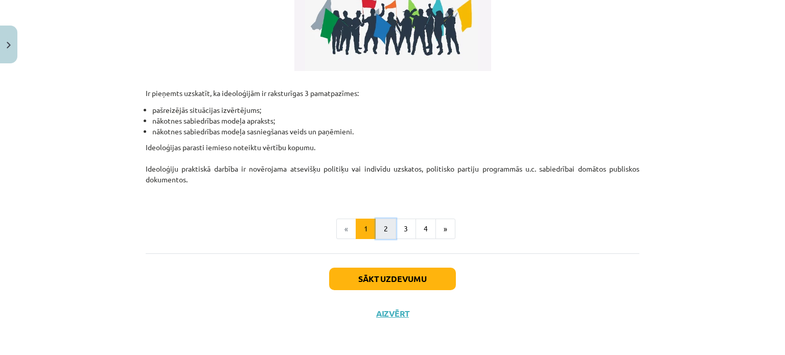
click at [383, 232] on button "2" at bounding box center [386, 229] width 20 height 20
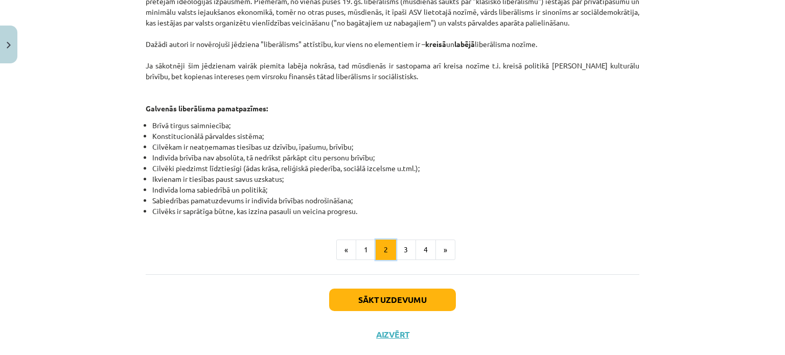
scroll to position [582, 0]
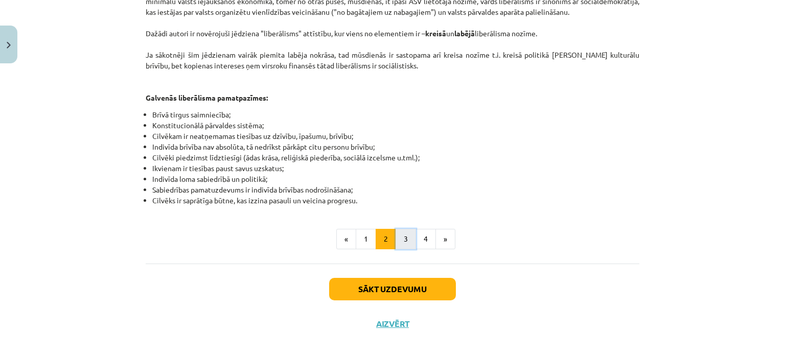
click at [402, 230] on button "3" at bounding box center [406, 239] width 20 height 20
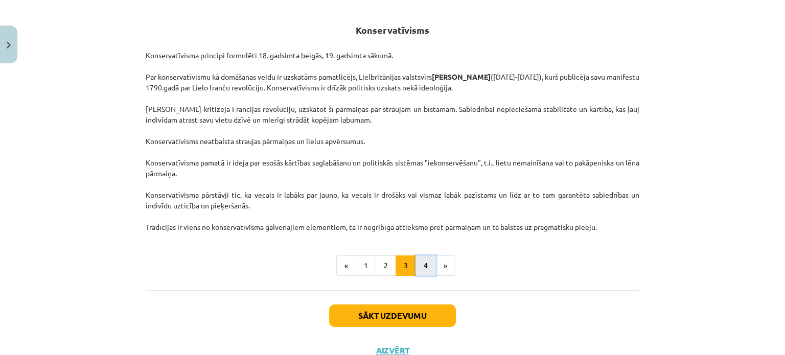
click at [419, 258] on button "4" at bounding box center [426, 266] width 20 height 20
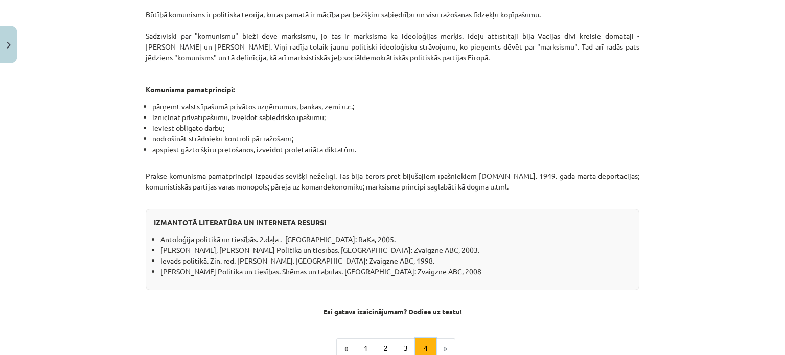
scroll to position [889, 0]
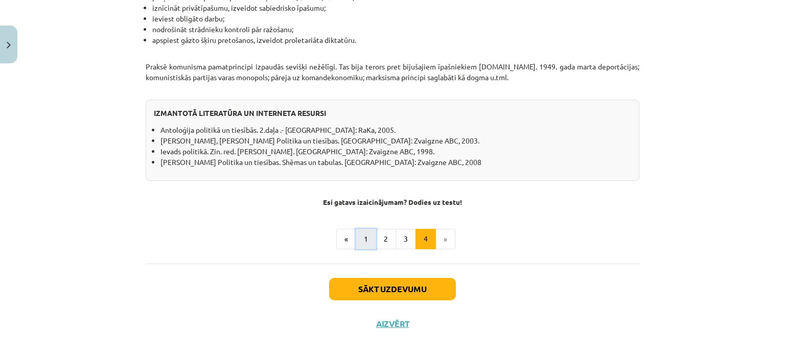
click at [358, 233] on button "1" at bounding box center [366, 239] width 20 height 20
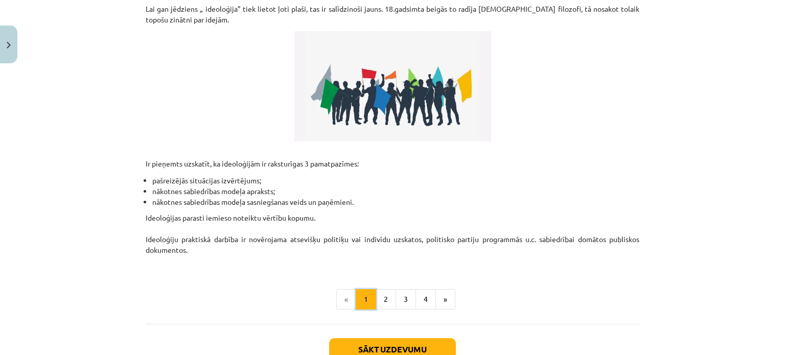
scroll to position [234, 0]
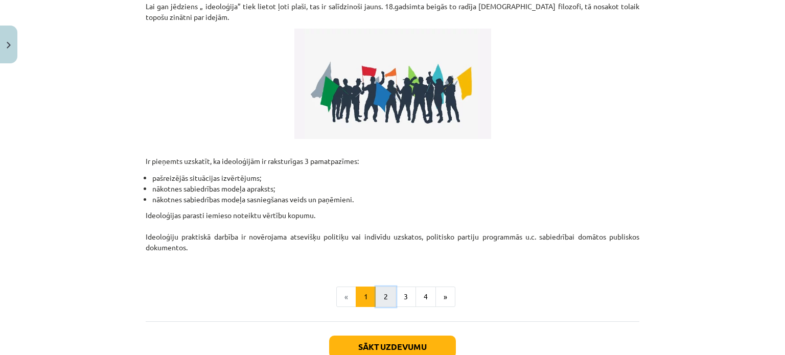
click at [378, 297] on button "2" at bounding box center [386, 297] width 20 height 20
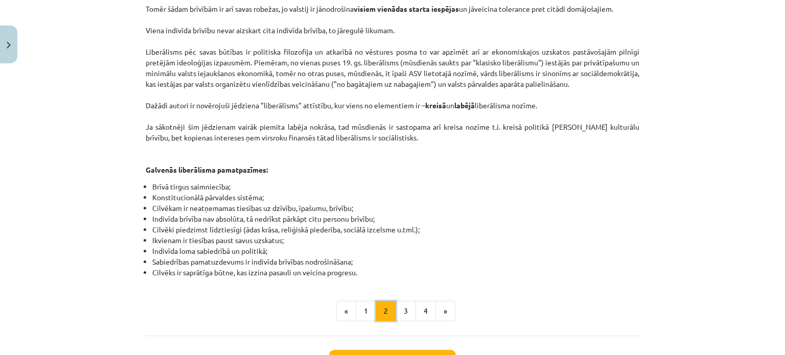
scroll to position [514, 0]
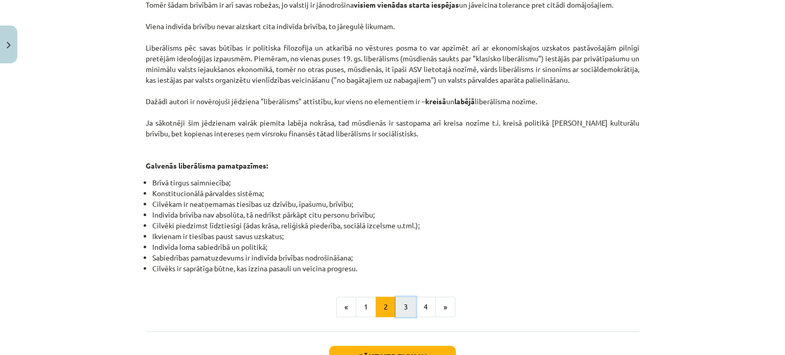
click at [403, 297] on button "3" at bounding box center [406, 307] width 20 height 20
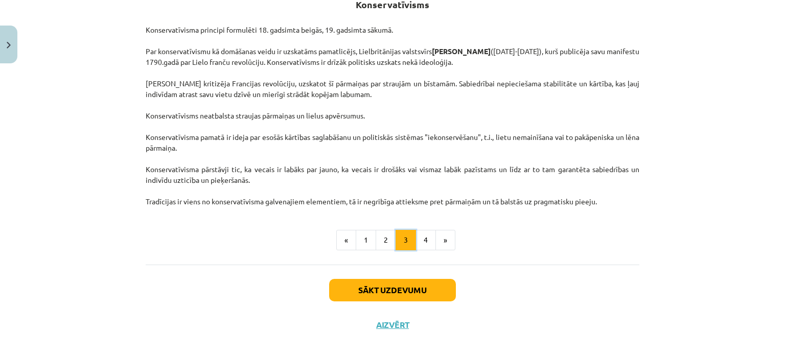
scroll to position [219, 0]
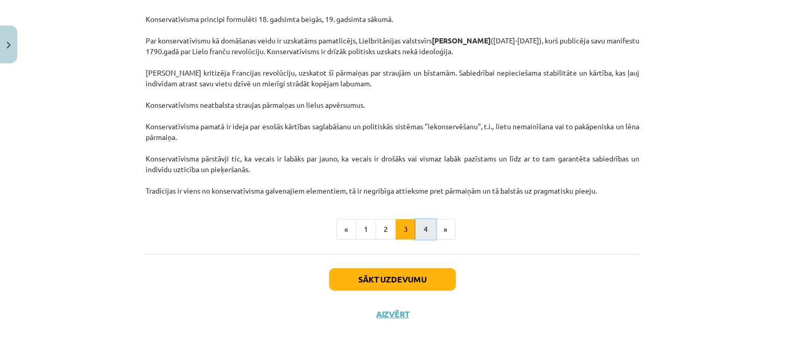
click at [421, 230] on button "4" at bounding box center [426, 229] width 20 height 20
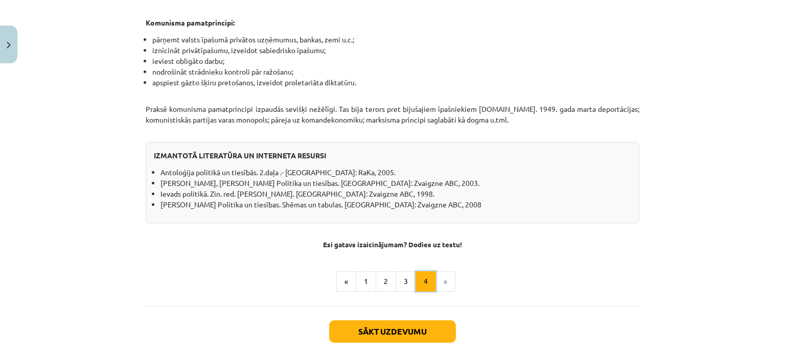
scroll to position [861, 0]
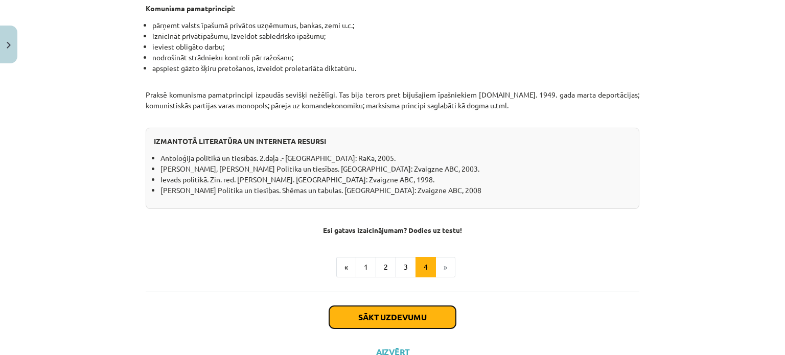
click at [395, 308] on button "Sākt uzdevumu" at bounding box center [392, 317] width 127 height 22
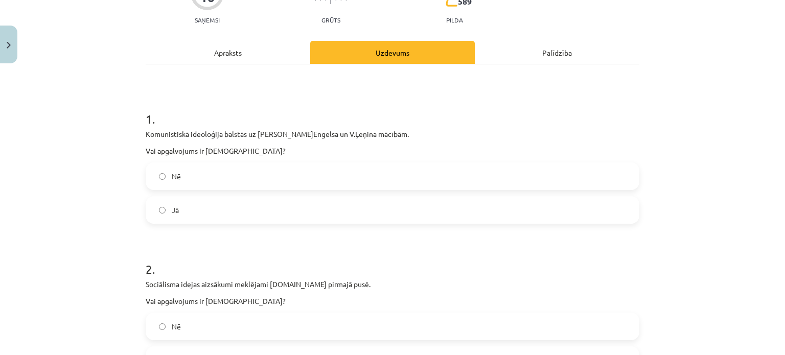
scroll to position [140, 0]
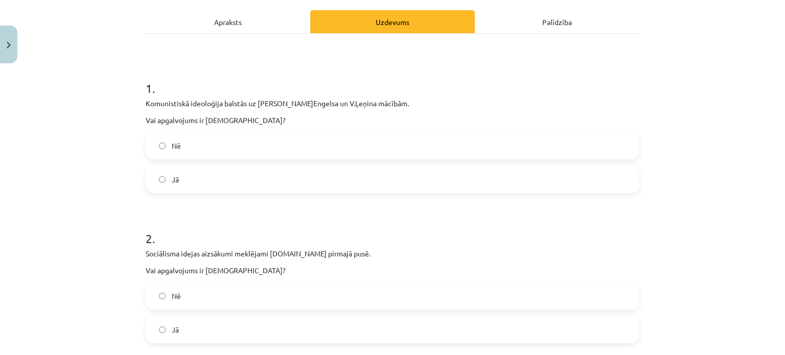
click at [247, 181] on label "Jā" at bounding box center [393, 180] width 492 height 26
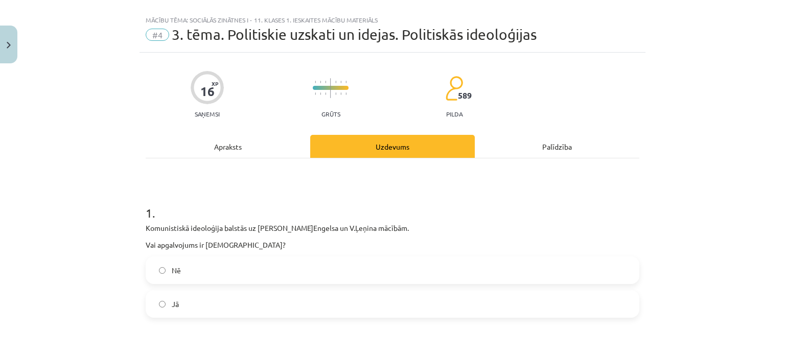
scroll to position [0, 0]
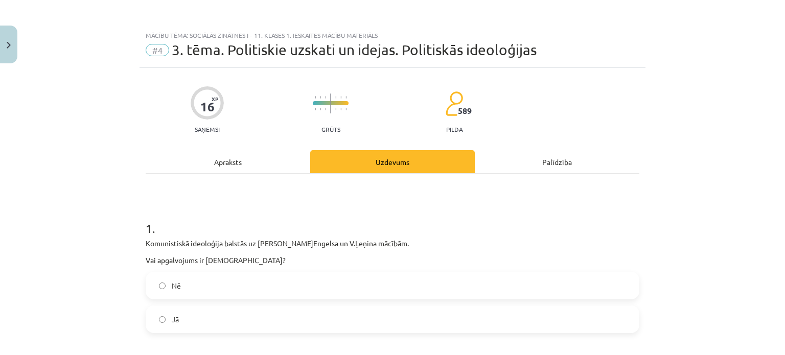
click at [243, 164] on div "Apraksts" at bounding box center [228, 161] width 165 height 23
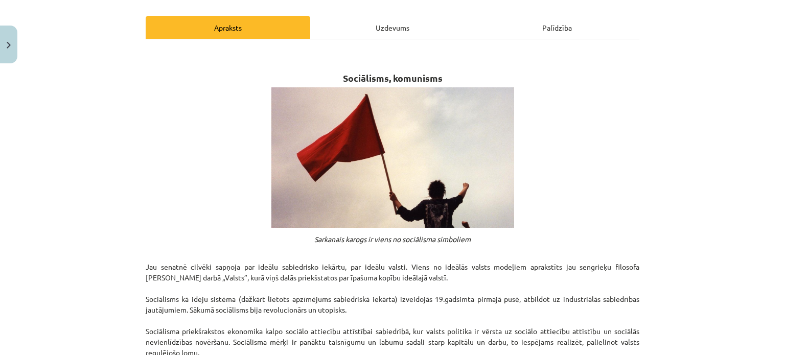
scroll to position [127, 0]
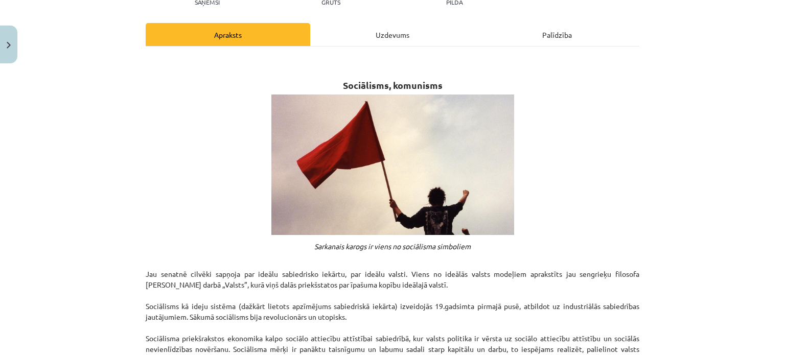
click at [387, 29] on div "Uzdevums" at bounding box center [392, 34] width 165 height 23
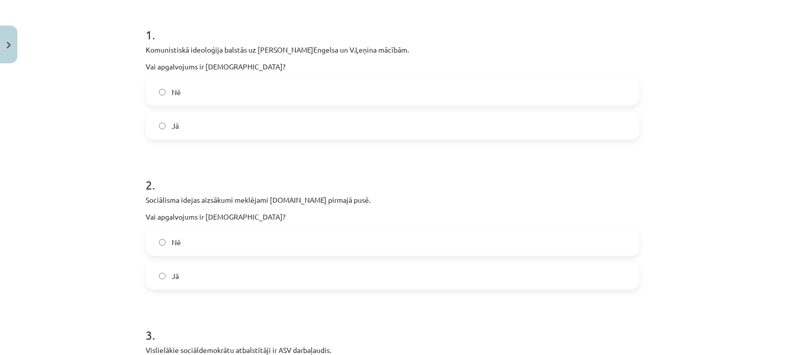
scroll to position [196, 0]
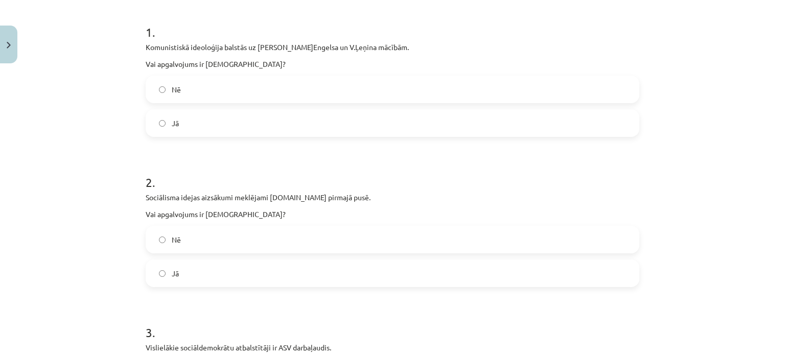
click at [227, 281] on label "Jā" at bounding box center [393, 274] width 492 height 26
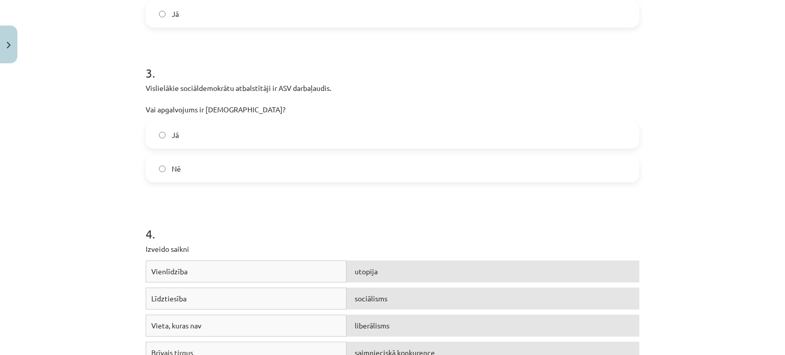
scroll to position [457, 0]
click at [227, 169] on label "Nē" at bounding box center [393, 168] width 492 height 26
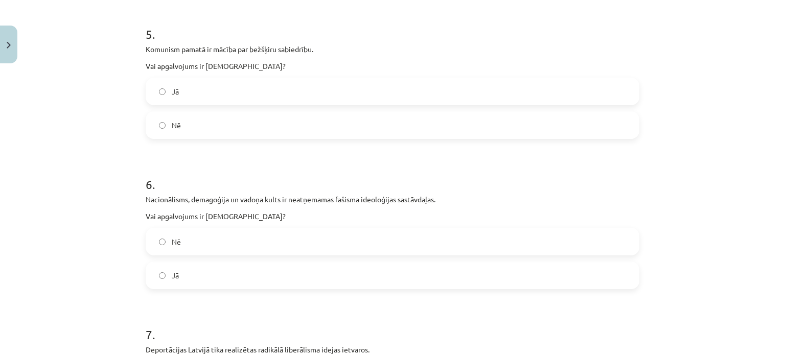
scroll to position [880, 0]
click at [268, 100] on label "Jā" at bounding box center [393, 93] width 492 height 26
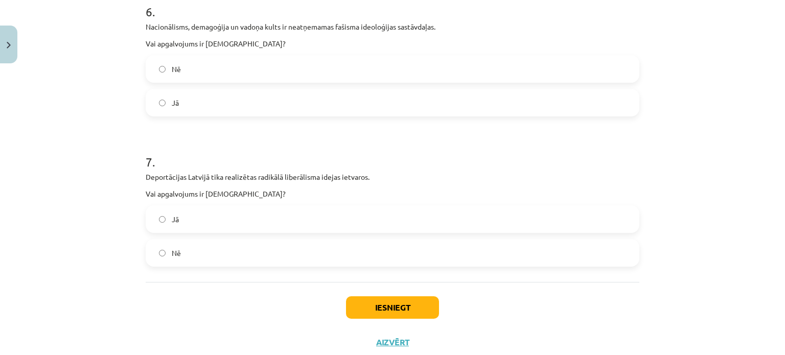
scroll to position [1054, 0]
click at [308, 101] on label "Jā" at bounding box center [393, 103] width 492 height 26
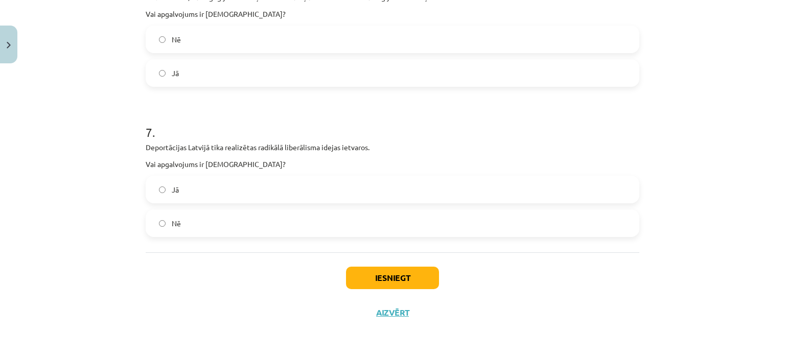
click at [290, 221] on label "Nē" at bounding box center [393, 224] width 492 height 26
click at [384, 279] on button "Iesniegt" at bounding box center [392, 278] width 93 height 22
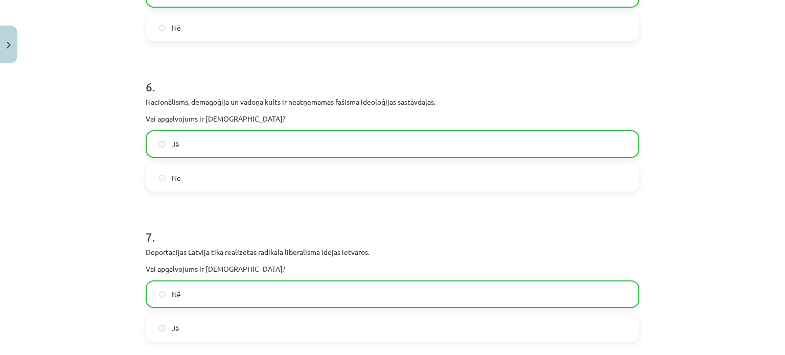
scroll to position [1116, 0]
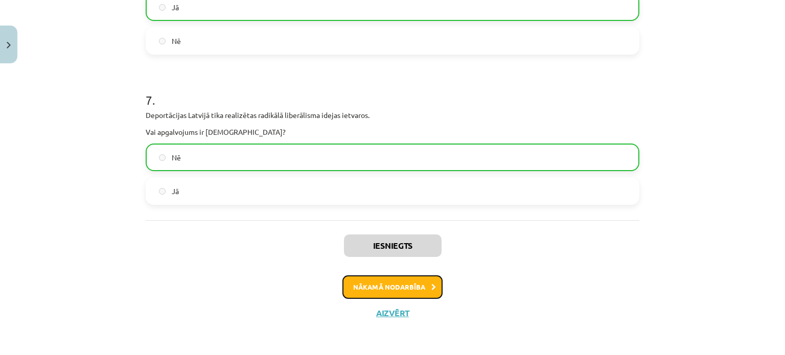
click at [384, 285] on button "Nākamā nodarbība" at bounding box center [393, 288] width 100 height 24
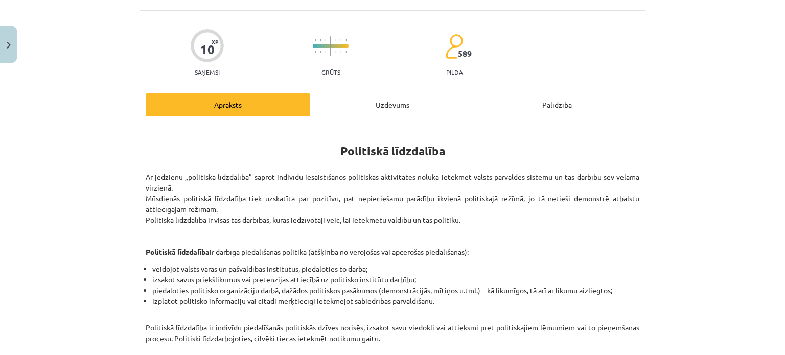
scroll to position [26, 0]
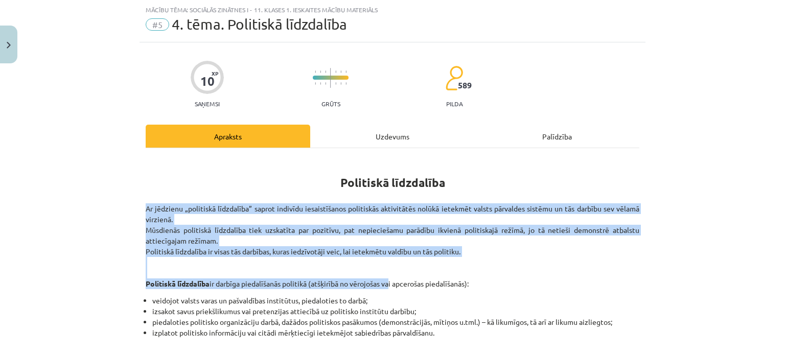
drag, startPoint x: 384, startPoint y: 285, endPoint x: 394, endPoint y: 210, distance: 75.2
click at [394, 210] on p "Ar jēdzienu „politiskā līdzdalība” saprot indivīdu iesaistīšanos politiskās akt…" at bounding box center [393, 241] width 494 height 97
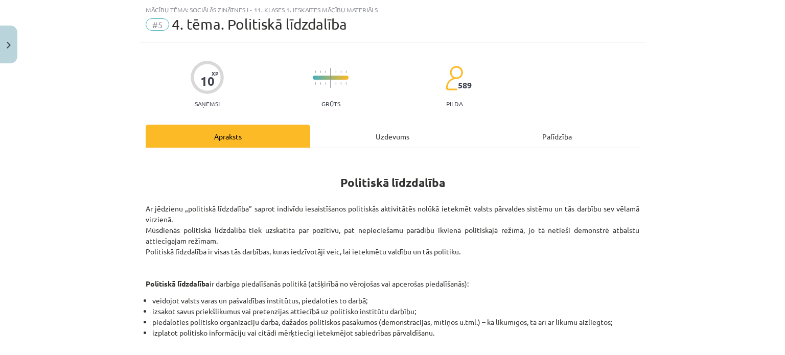
click at [486, 180] on h1 "Politiskā līdzdalība" at bounding box center [393, 173] width 494 height 32
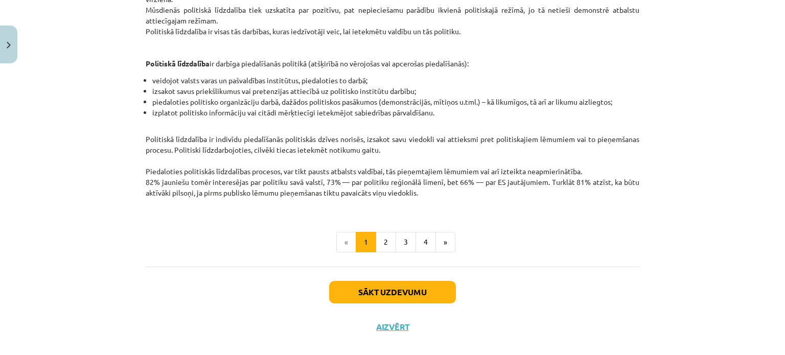
scroll to position [259, 0]
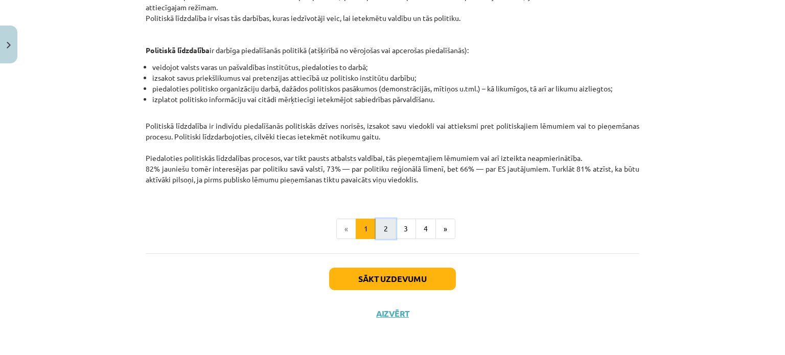
click at [384, 224] on button "2" at bounding box center [386, 229] width 20 height 20
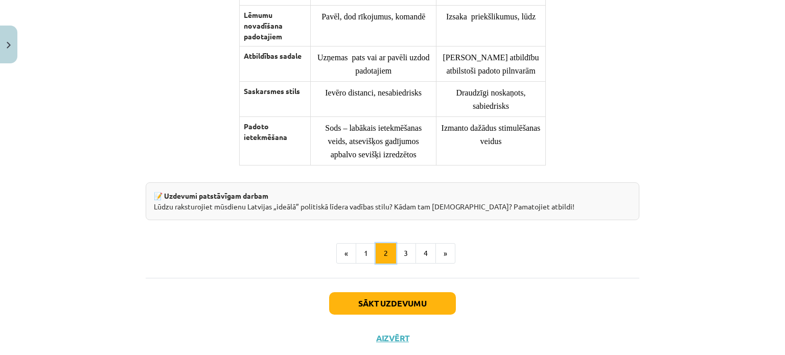
scroll to position [864, 0]
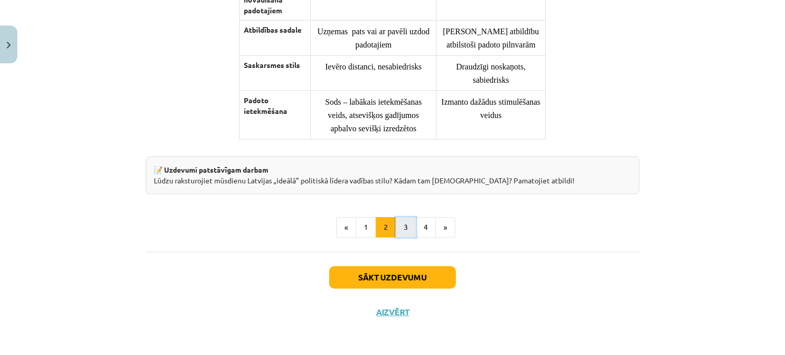
click at [404, 228] on button "3" at bounding box center [406, 227] width 20 height 20
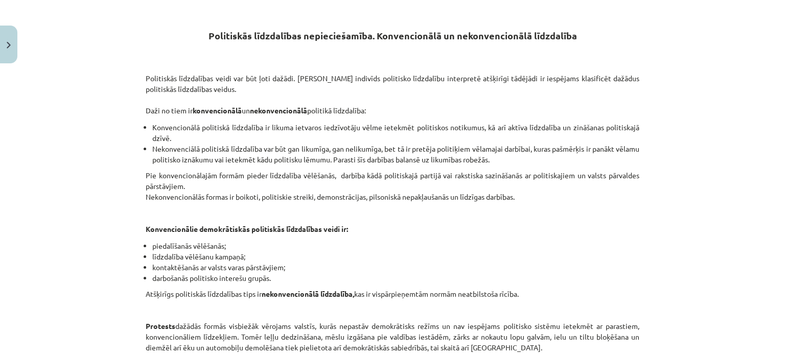
scroll to position [609, 0]
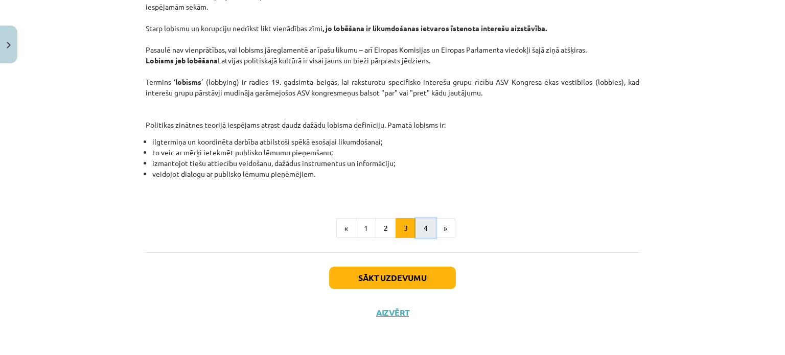
click at [416, 228] on button "4" at bounding box center [426, 228] width 20 height 20
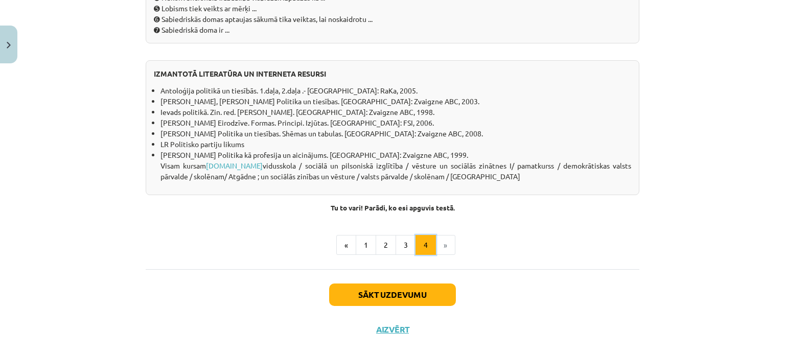
scroll to position [949, 0]
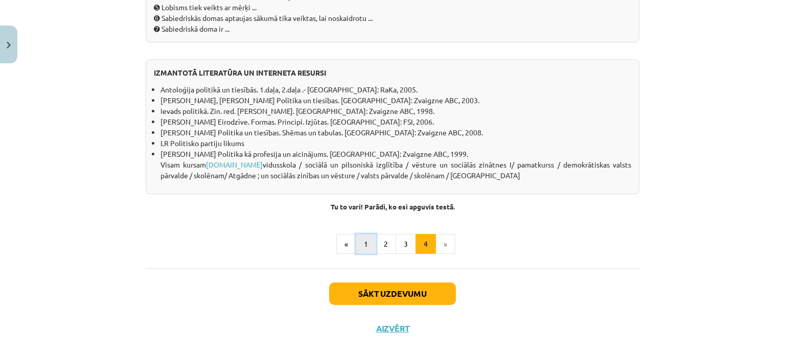
click at [367, 255] on button "1" at bounding box center [366, 244] width 20 height 20
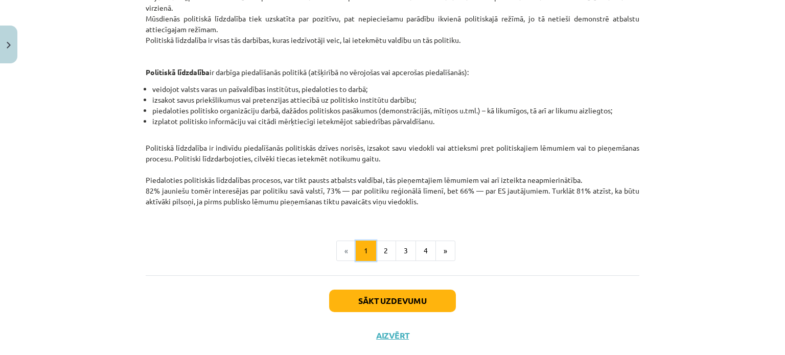
scroll to position [259, 0]
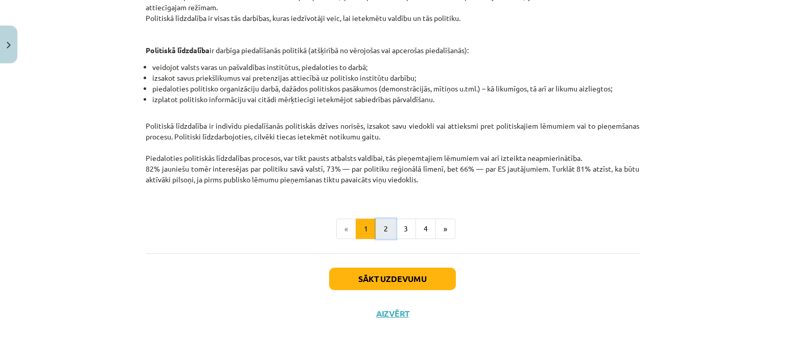
click at [387, 230] on button "2" at bounding box center [386, 229] width 20 height 20
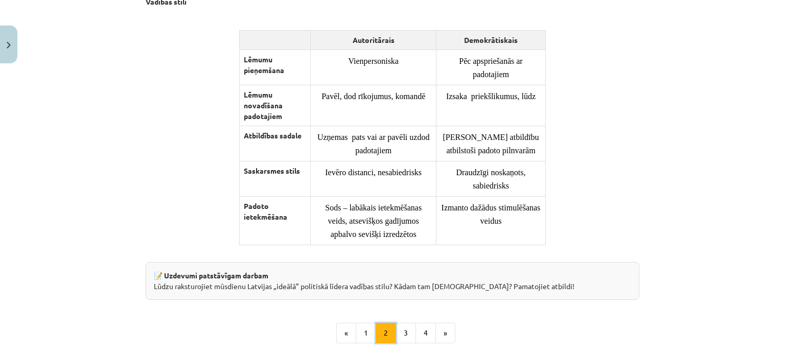
scroll to position [753, 0]
click at [403, 334] on button "3" at bounding box center [406, 333] width 20 height 20
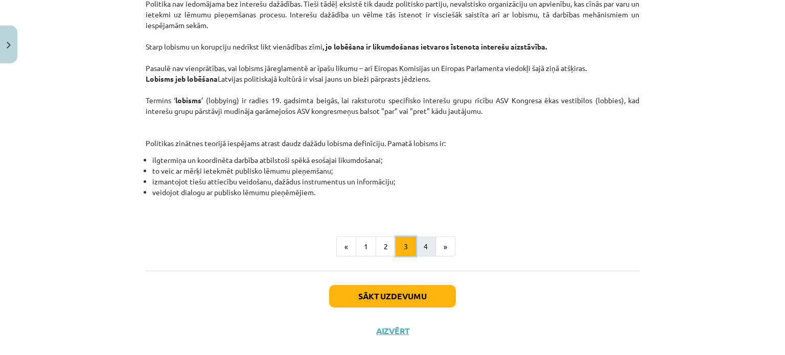
scroll to position [591, 0]
click at [417, 248] on button "4" at bounding box center [426, 247] width 20 height 20
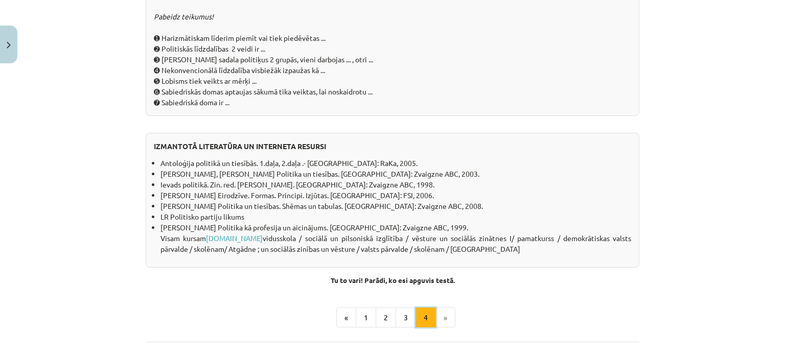
scroll to position [986, 0]
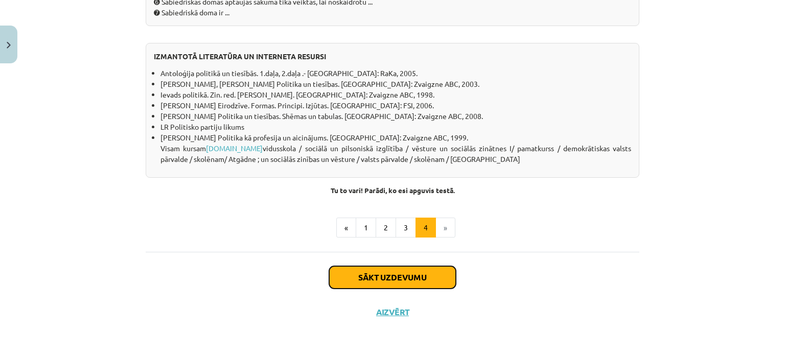
click at [421, 277] on button "Sākt uzdevumu" at bounding box center [392, 277] width 127 height 22
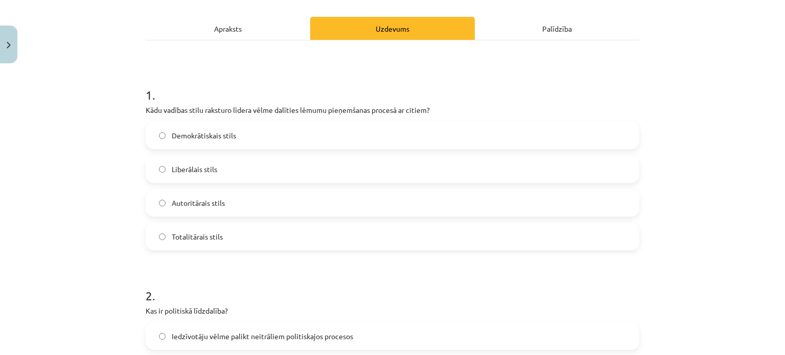
scroll to position [133, 0]
click at [233, 132] on label "Demokrātiskais stils" at bounding box center [393, 136] width 492 height 26
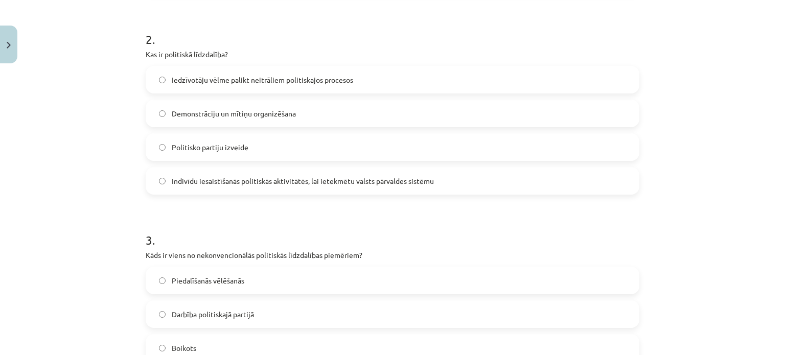
scroll to position [392, 0]
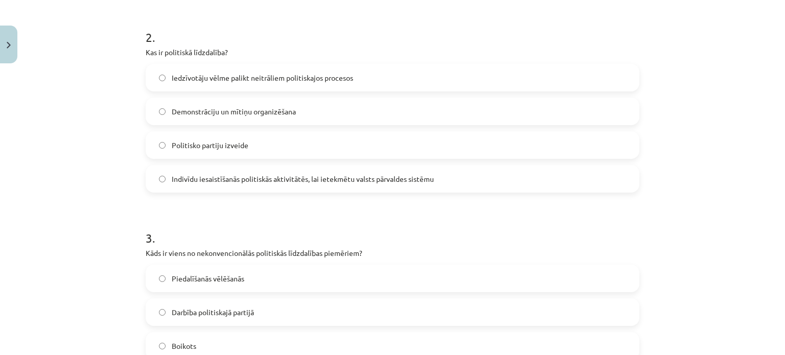
click at [214, 188] on label "Indivīdu iesaistīšanās politiskās aktivitātēs, lai ietekmētu valsts pārvaldes s…" at bounding box center [393, 179] width 492 height 26
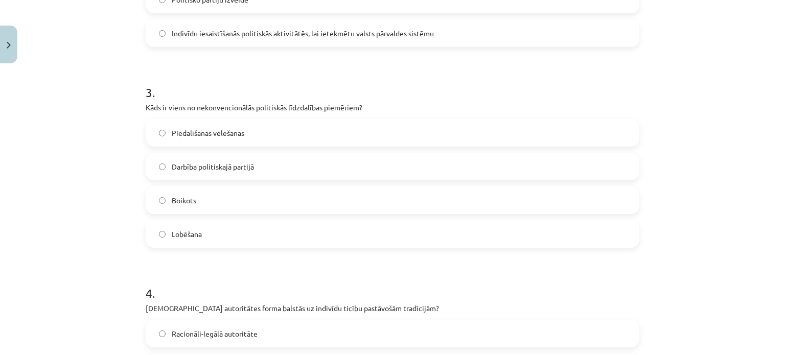
scroll to position [542, 0]
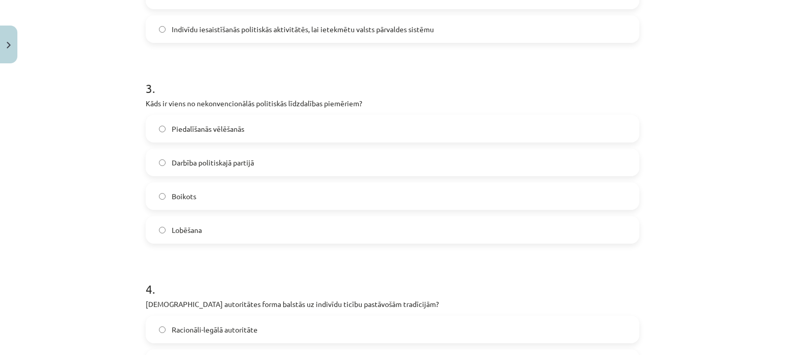
click at [229, 234] on label "Lobēšana" at bounding box center [393, 230] width 492 height 26
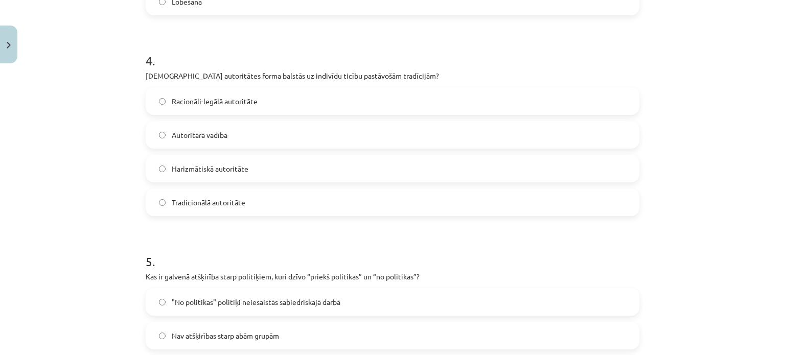
scroll to position [774, 0]
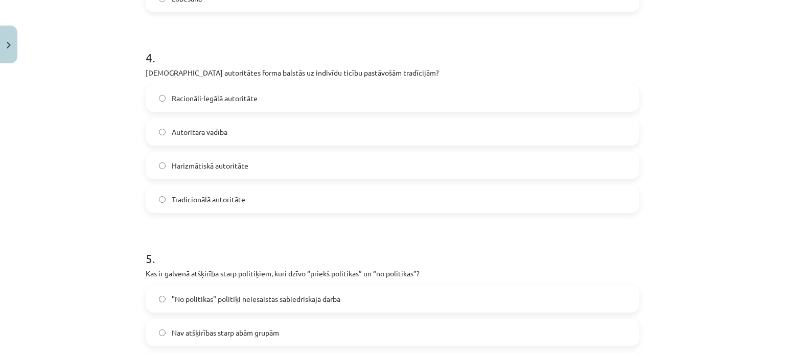
click at [223, 196] on span "Tradicionālā autoritāte" at bounding box center [209, 199] width 74 height 11
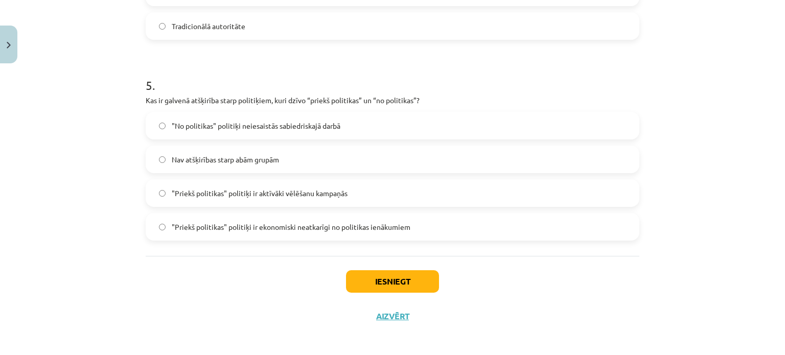
scroll to position [947, 0]
click at [266, 204] on label ""Priekš politikas" politiķi ir aktīvāki vēlēšanu kampaņās" at bounding box center [393, 193] width 492 height 26
click at [265, 233] on label ""Priekš politikas" politiķi ir ekonomiski neatkarīgi no politikas ienākumiem" at bounding box center [393, 227] width 492 height 26
click at [364, 284] on button "Iesniegt" at bounding box center [392, 281] width 93 height 22
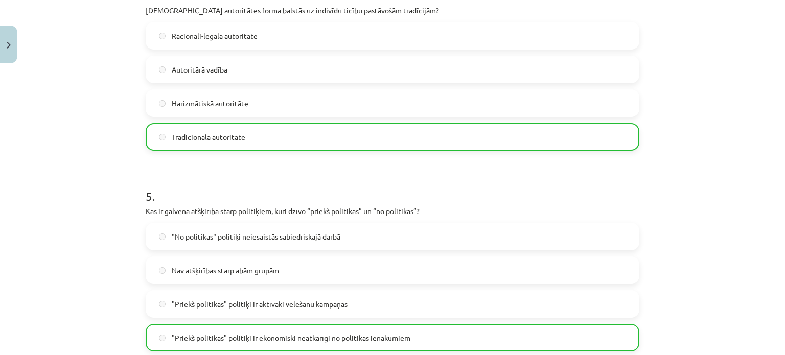
scroll to position [983, 0]
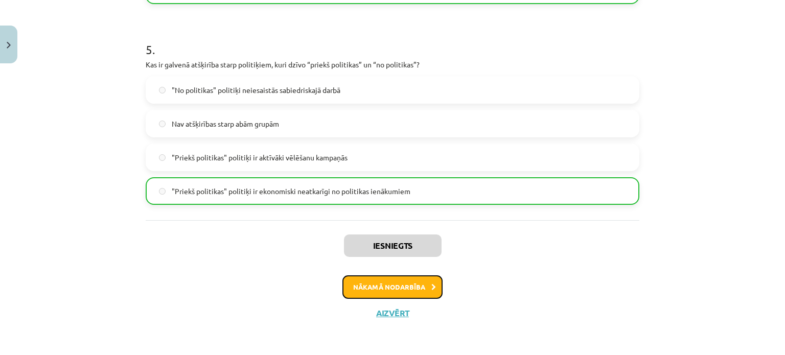
click at [374, 289] on button "Nākamā nodarbība" at bounding box center [393, 288] width 100 height 24
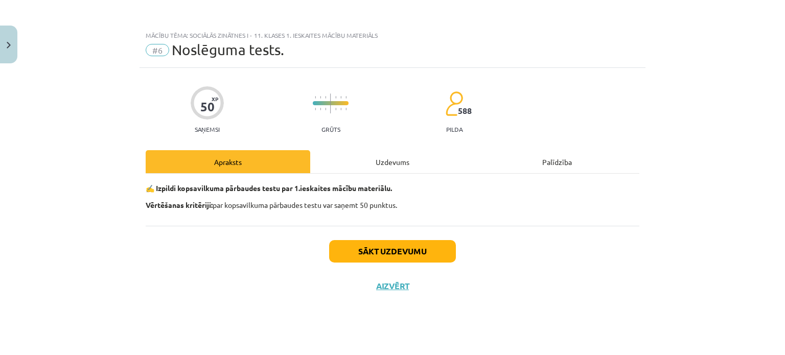
scroll to position [0, 0]
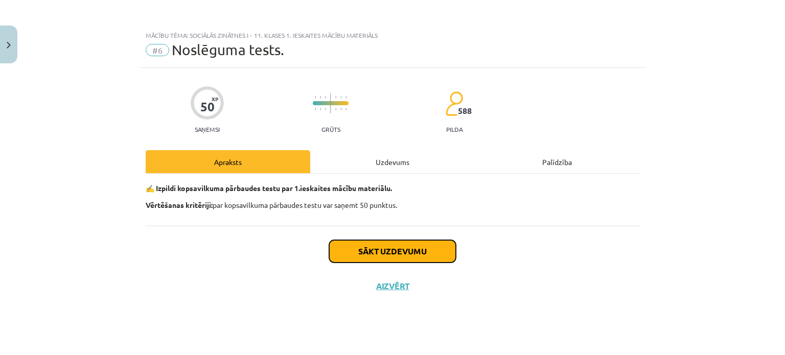
click at [377, 259] on button "Sākt uzdevumu" at bounding box center [392, 251] width 127 height 22
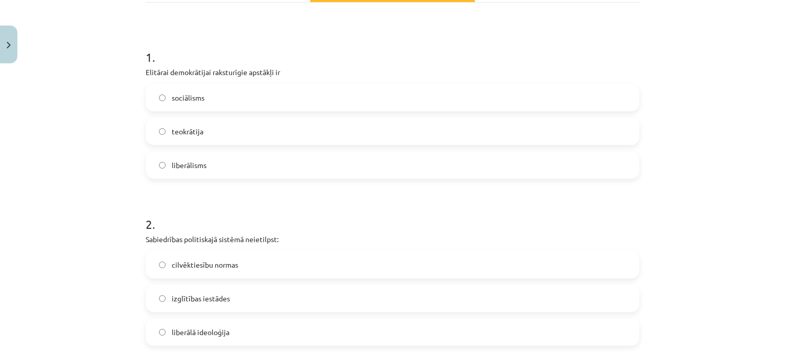
scroll to position [172, 0]
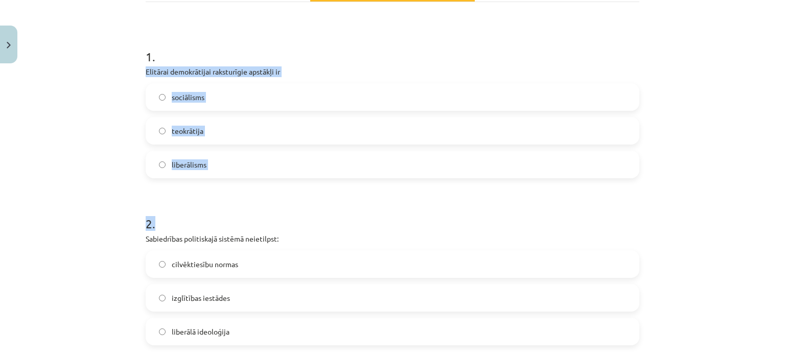
drag, startPoint x: 140, startPoint y: 71, endPoint x: 274, endPoint y: 182, distance: 173.6
copy form "Elitārai demokrātijai raksturīgie apstākļi ir sociālisms teokrātija liberālisms…"
click at [645, 145] on div "Mācību tēma: Sociālās zinātnes i - 11. klases 1. ieskaites mācību materiāls #6 …" at bounding box center [392, 177] width 785 height 355
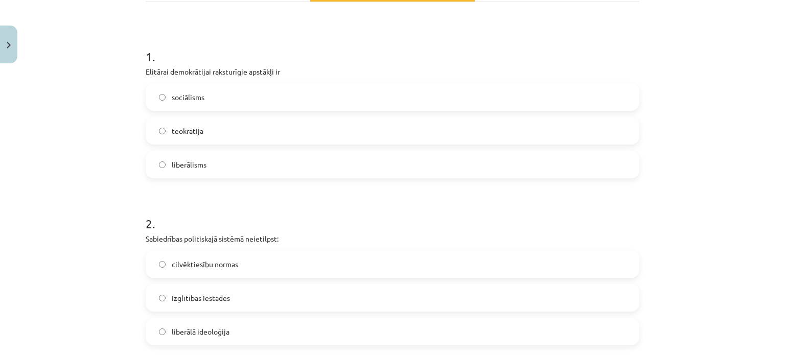
click at [301, 158] on label "liberālisms" at bounding box center [393, 165] width 492 height 26
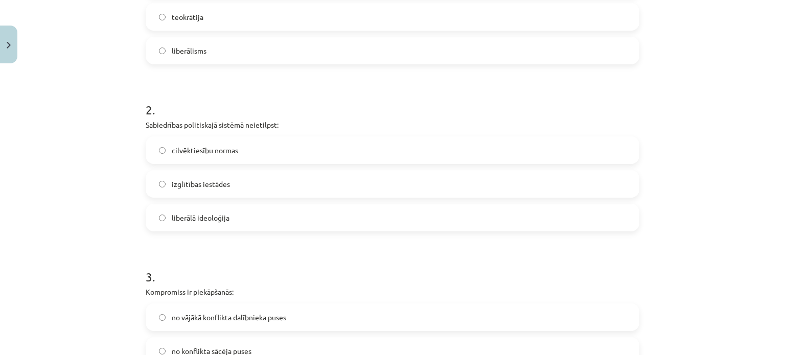
scroll to position [285, 0]
click at [259, 219] on label "liberālā ideoloģija" at bounding box center [393, 219] width 492 height 26
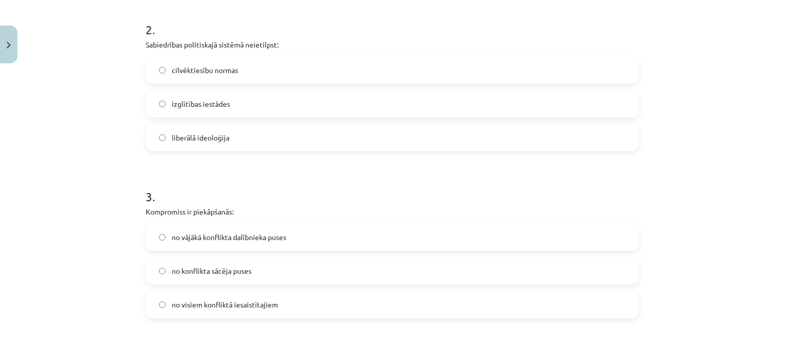
scroll to position [366, 0]
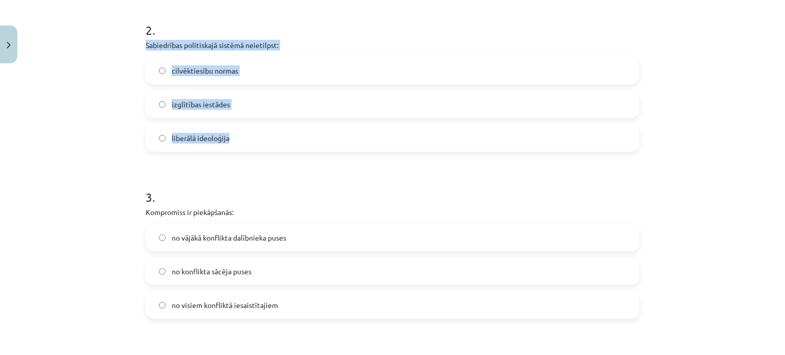
drag, startPoint x: 127, startPoint y: 41, endPoint x: 247, endPoint y: 127, distance: 148.1
click at [247, 127] on div "Mācību tēma: Sociālās zinātnes i - 11. klases 1. ieskaites mācību materiāls #6 …" at bounding box center [392, 177] width 785 height 355
copy div "Sabiedrības politiskajā sistēmā neietilpst: cilvēktiesību normas izglītības ies…"
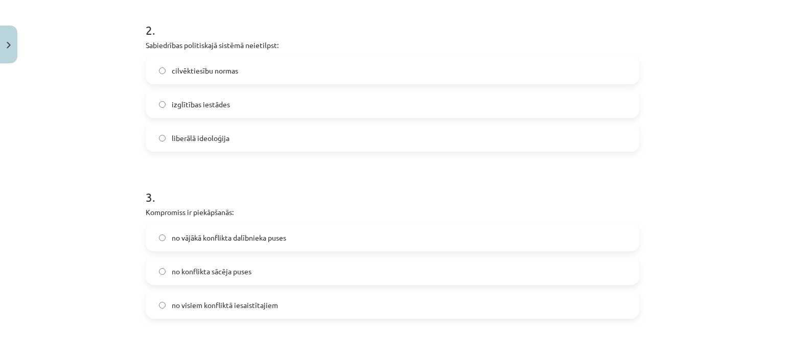
click at [661, 173] on div "Mācību tēma: Sociālās zinātnes i - 11. klases 1. ieskaites mācību materiāls #6 …" at bounding box center [392, 177] width 785 height 355
click at [319, 110] on label "izglītības iestādes" at bounding box center [393, 105] width 492 height 26
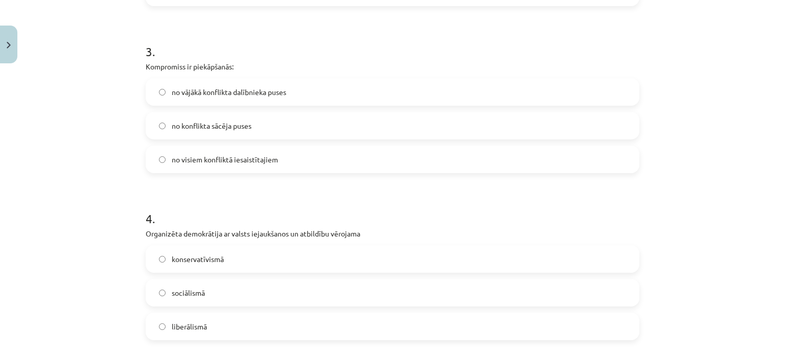
scroll to position [512, 0]
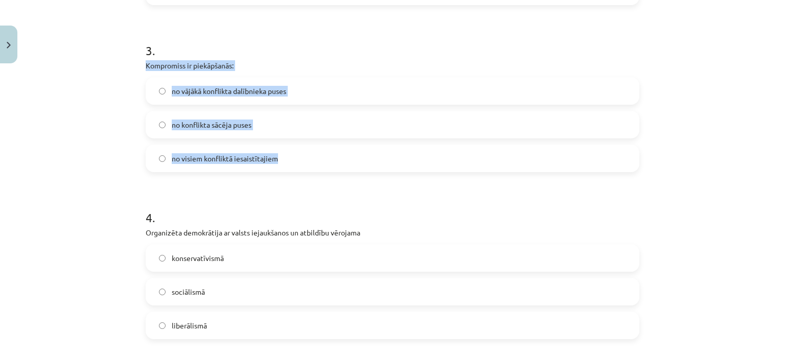
drag, startPoint x: 139, startPoint y: 69, endPoint x: 286, endPoint y: 162, distance: 174.2
copy div "Kompromiss ir piekāpšanās: no vājākā konflikta dalībnieka puses no konflikta sā…"
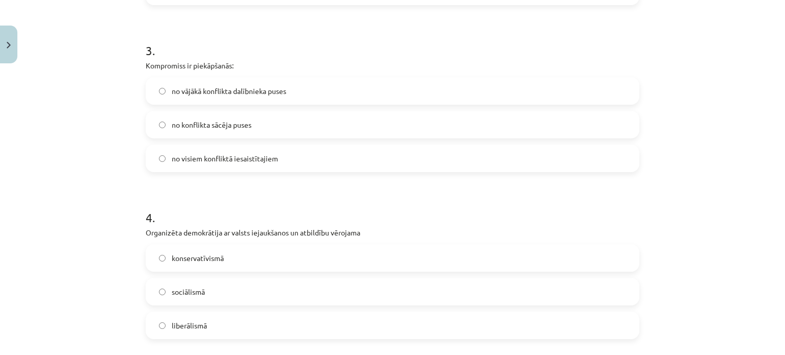
click at [617, 196] on h1 "4 ." at bounding box center [393, 209] width 494 height 32
click at [325, 133] on label "no konflikta sācēja puses" at bounding box center [393, 125] width 492 height 26
click at [299, 162] on label "no visiem konfliktā iesaistītajiem" at bounding box center [393, 159] width 492 height 26
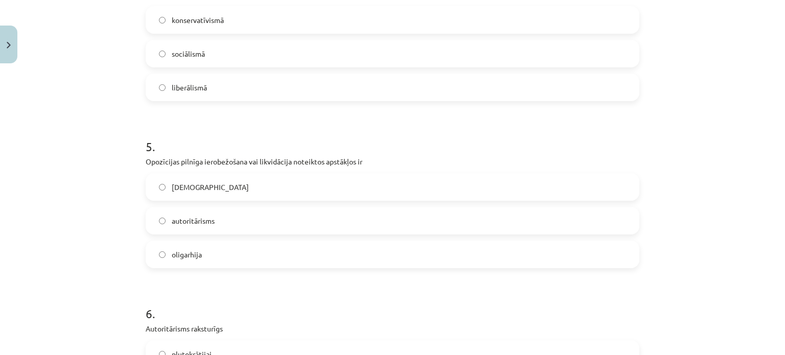
scroll to position [661, 0]
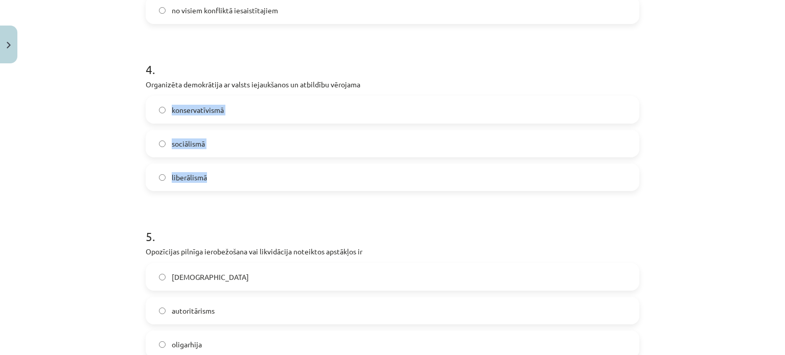
drag, startPoint x: 133, startPoint y: 89, endPoint x: 222, endPoint y: 177, distance: 124.7
click at [222, 177] on div "Mācību tēma: Sociālās zinātnes i - 11. klases 1. ieskaites mācību materiāls #6 …" at bounding box center [392, 177] width 785 height 355
click at [140, 85] on div "50 XP Saņemsi Grūts 588 pilda Apraksts Uzdevums Palīdzība 1 . Elitārai demokrāt…" at bounding box center [393, 347] width 506 height 1880
drag, startPoint x: 140, startPoint y: 85, endPoint x: 225, endPoint y: 185, distance: 131.6
click at [225, 185] on div "50 XP Saņemsi Grūts 588 pilda Apraksts Uzdevums Palīdzība 1 . Elitārai demokrāt…" at bounding box center [393, 347] width 506 height 1880
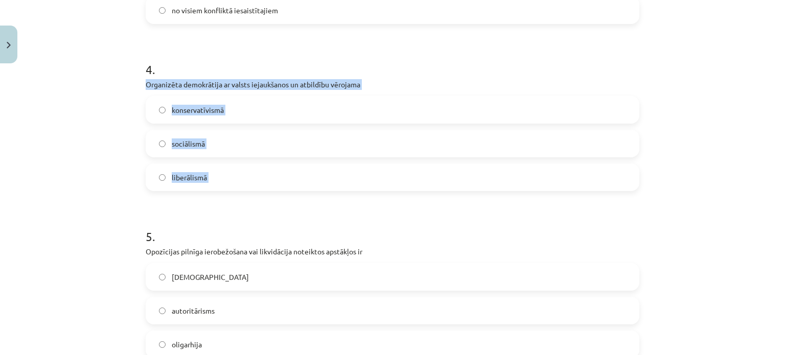
copy div "Organizēta demokrātija ar valsts iejaukšanos un atbildību vērojama konservatīvi…"
click at [638, 83] on div "50 XP Saņemsi Grūts 588 pilda Apraksts Uzdevums Palīdzība 1 . Elitārai demokrāt…" at bounding box center [393, 347] width 506 height 1880
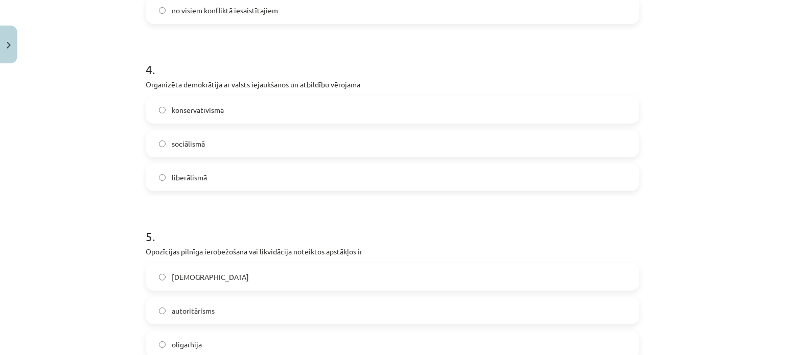
click at [335, 133] on label "sociālismā" at bounding box center [393, 144] width 492 height 26
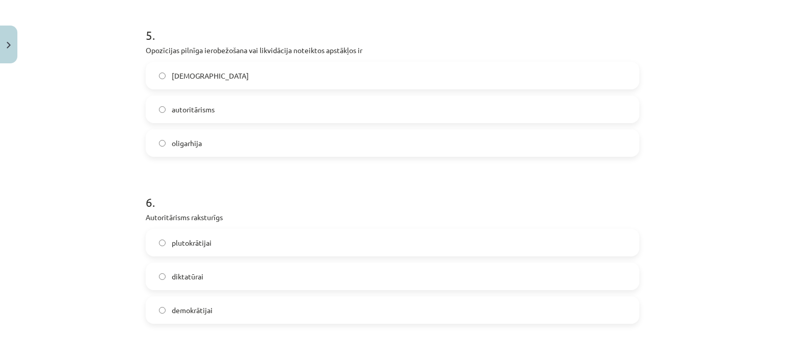
scroll to position [861, 0]
click at [191, 112] on span "autoritārisms" at bounding box center [193, 110] width 43 height 11
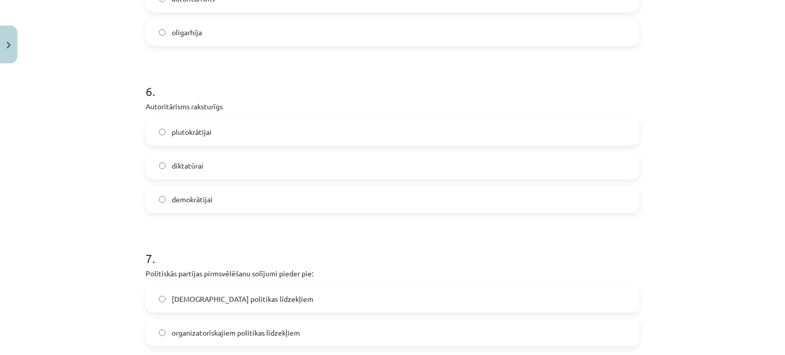
scroll to position [974, 0]
click at [197, 172] on label "diktatūrai" at bounding box center [393, 165] width 492 height 26
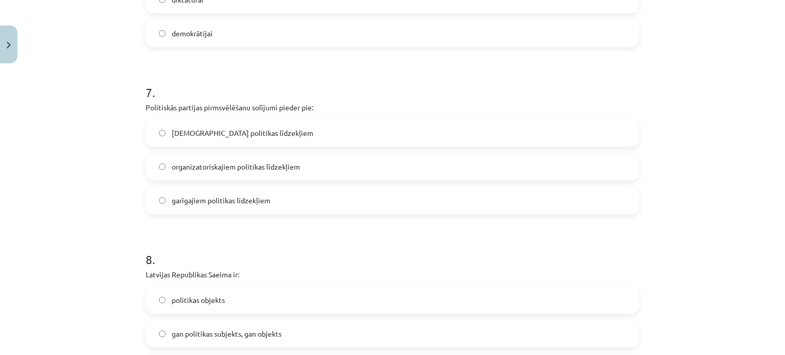
scroll to position [1140, 0]
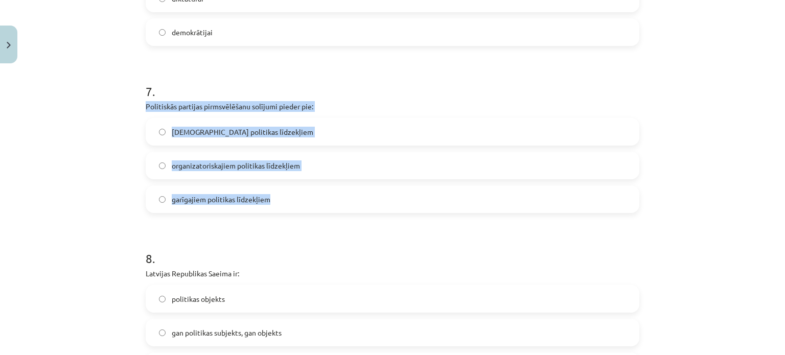
drag, startPoint x: 137, startPoint y: 108, endPoint x: 269, endPoint y: 200, distance: 160.8
copy div "Politiskās partijas pirmsvēlēšanu solījumi pieder pie: lietiskajiem politikas l…"
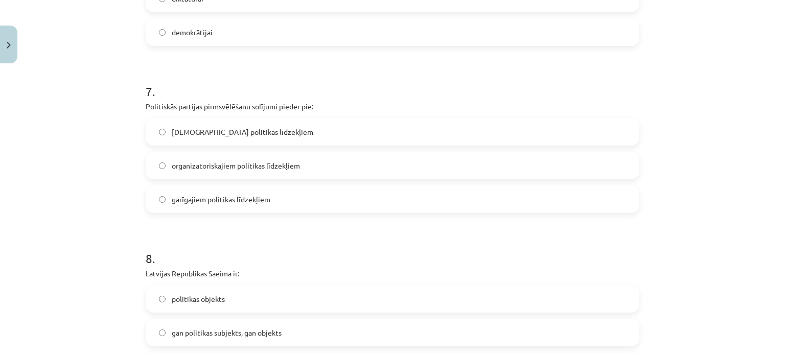
click at [292, 206] on label "garīgajiem politikas līdzekļiem" at bounding box center [393, 200] width 492 height 26
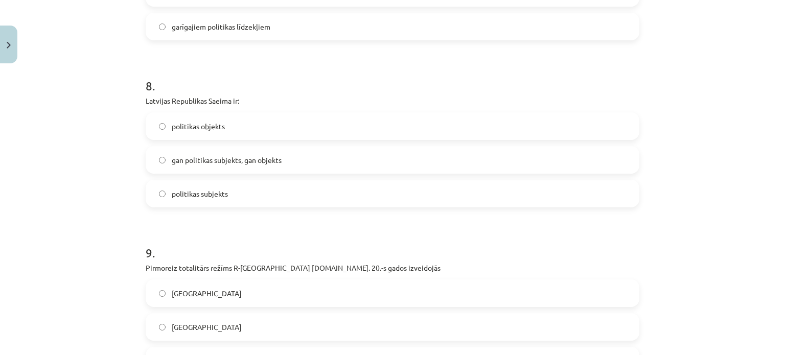
scroll to position [1317, 0]
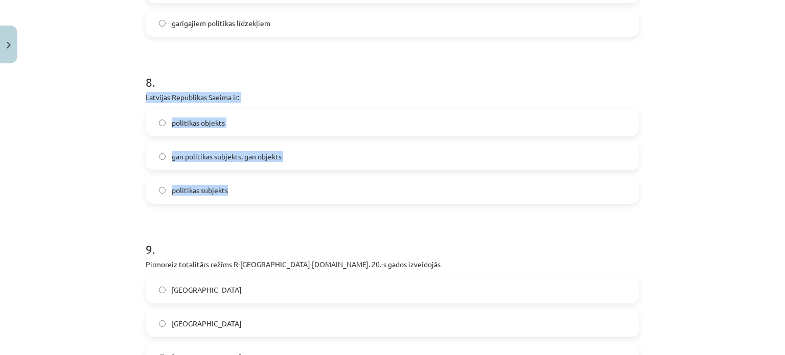
drag, startPoint x: 135, startPoint y: 99, endPoint x: 226, endPoint y: 199, distance: 135.8
click at [226, 199] on div "Mācību tēma: Sociālās zinātnes i - 11. klases 1. ieskaites mācību materiāls #6 …" at bounding box center [392, 177] width 785 height 355
copy div "Latvijas Republikas Saeima ir: politikas objekts gan politikas subjekts, gan ob…"
click at [635, 106] on div "8 . Latvijas Republikas Saeima ir: politikas objekts gan politikas subjekts, ga…" at bounding box center [393, 130] width 494 height 147
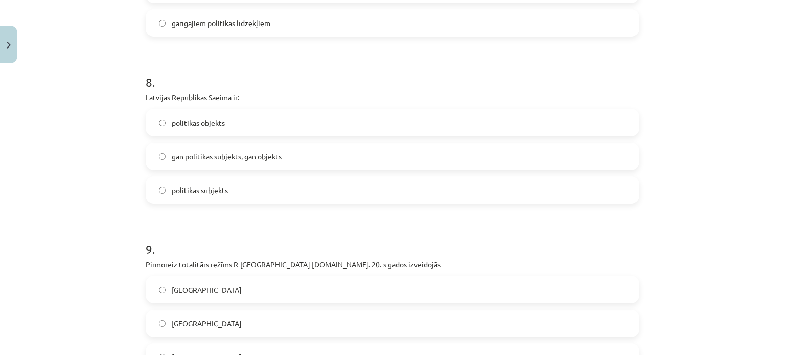
click at [301, 188] on label "politikas subjekts" at bounding box center [393, 190] width 492 height 26
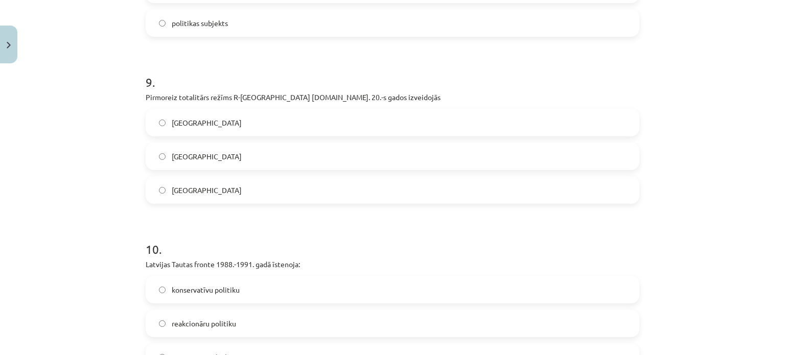
scroll to position [1487, 0]
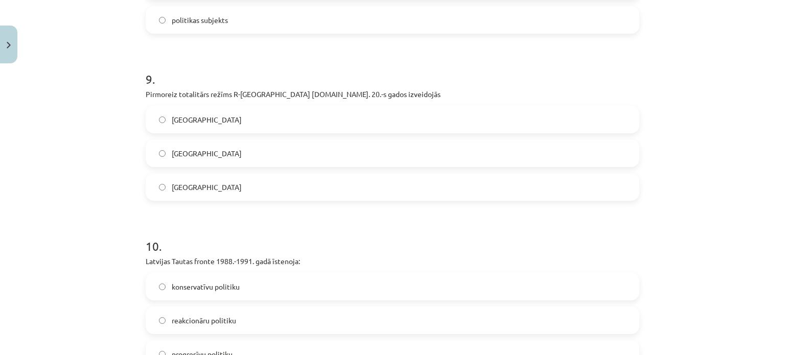
click at [180, 187] on span "Itālijā" at bounding box center [207, 187] width 70 height 11
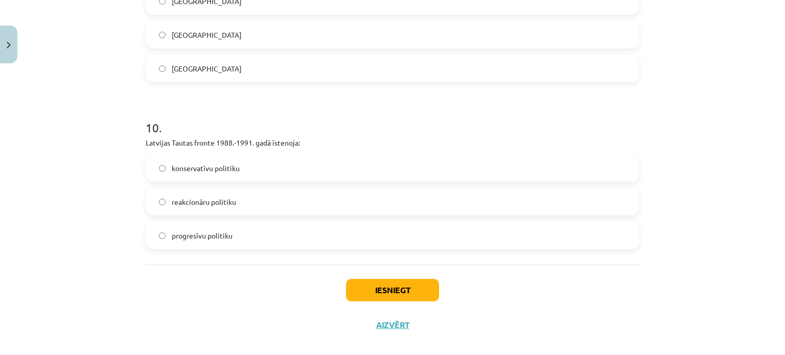
scroll to position [1618, 0]
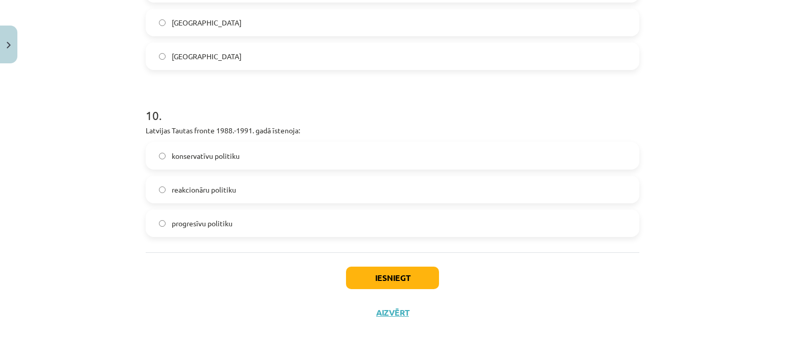
click at [192, 220] on span "progresīvu politiku" at bounding box center [202, 223] width 61 height 11
click at [374, 276] on button "Iesniegt" at bounding box center [392, 278] width 93 height 22
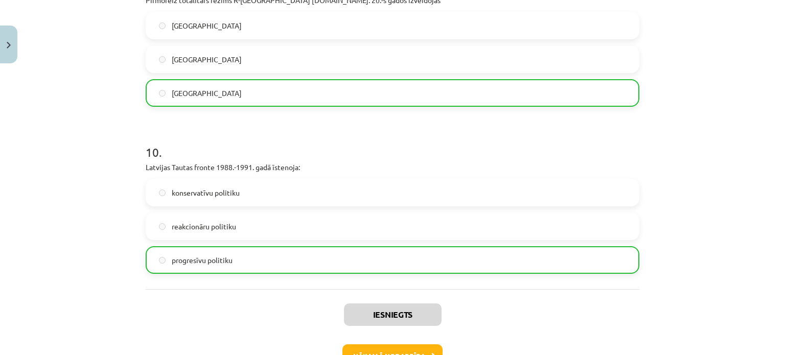
scroll to position [1650, 0]
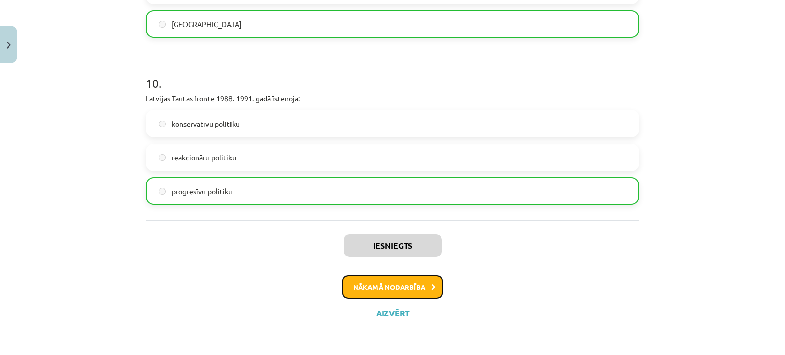
click at [383, 288] on button "Nākamā nodarbība" at bounding box center [393, 288] width 100 height 24
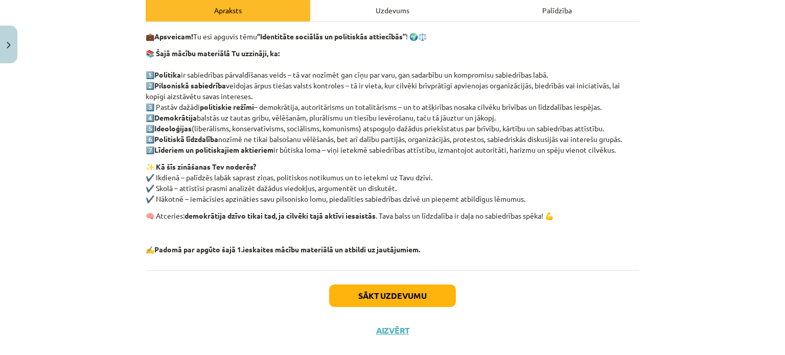
scroll to position [170, 0]
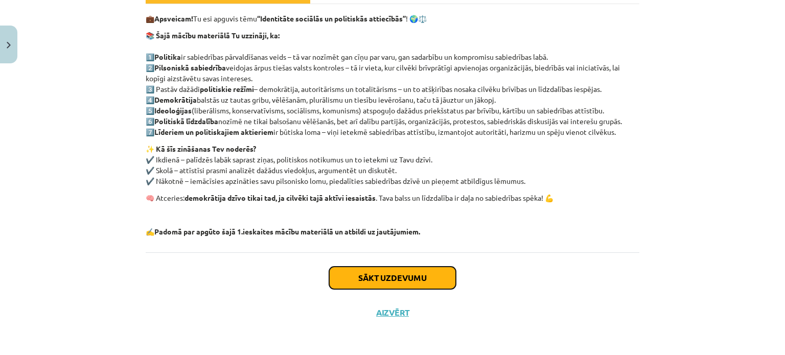
click at [382, 283] on button "Sākt uzdevumu" at bounding box center [392, 278] width 127 height 22
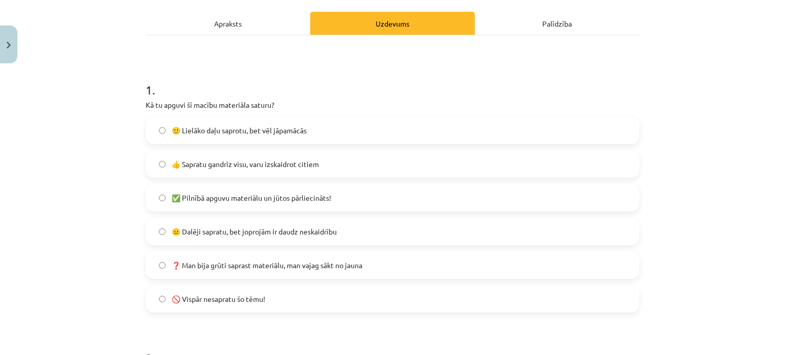
scroll to position [140, 0]
click at [310, 125] on label "🙂 Lielāko daļu saprotu, bet vēl jāpamācās" at bounding box center [393, 130] width 492 height 26
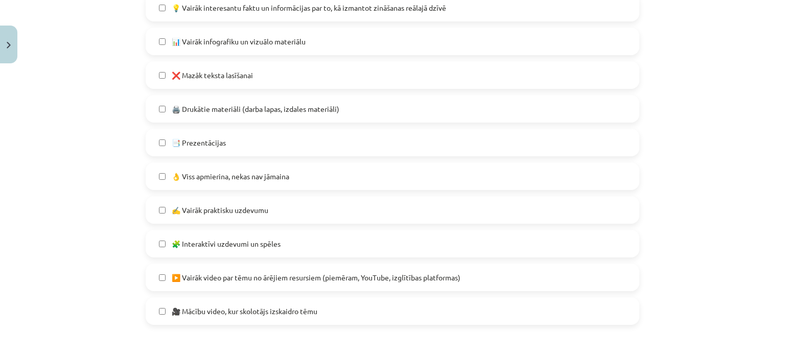
scroll to position [549, 0]
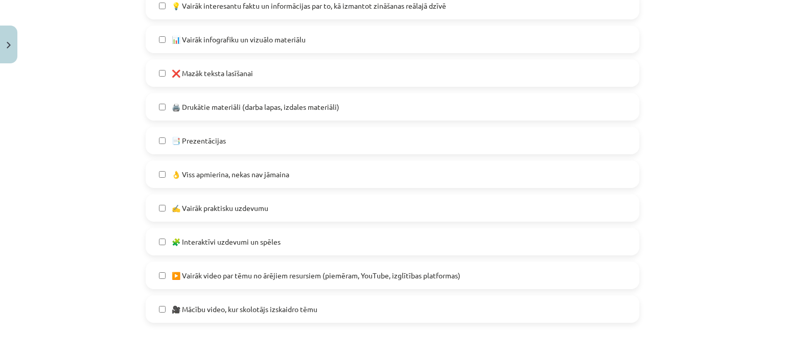
click at [264, 42] on span "📊 Vairāk infografiku un vizuālo materiālu" at bounding box center [239, 39] width 134 height 11
click at [261, 72] on label "❌ Mazāk teksta lasīšanai" at bounding box center [393, 73] width 492 height 26
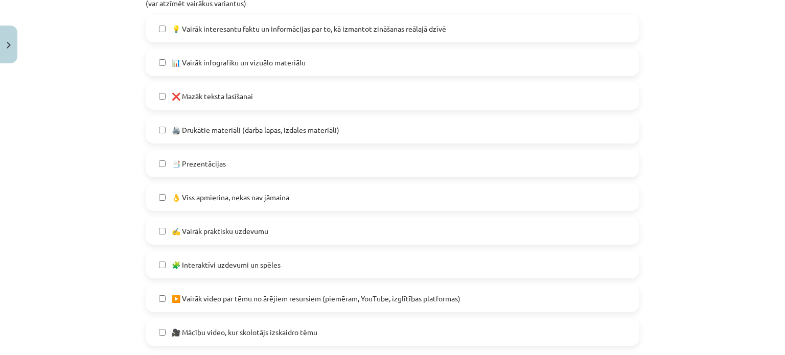
scroll to position [525, 0]
click at [330, 32] on span "💡 Vairāk interesantu faktu un informācijas par to, kā izmantot zināšanas reālaj…" at bounding box center [309, 29] width 275 height 11
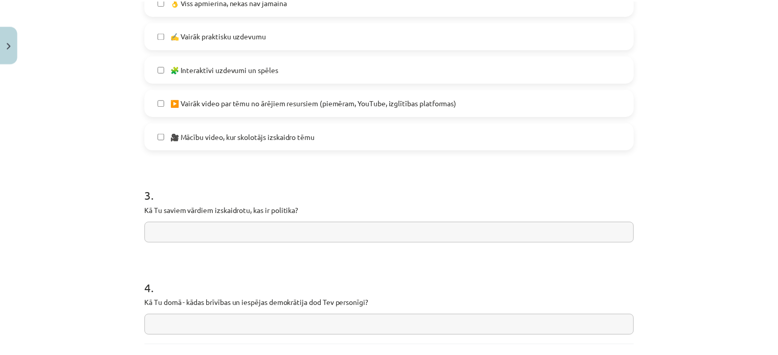
scroll to position [814, 0]
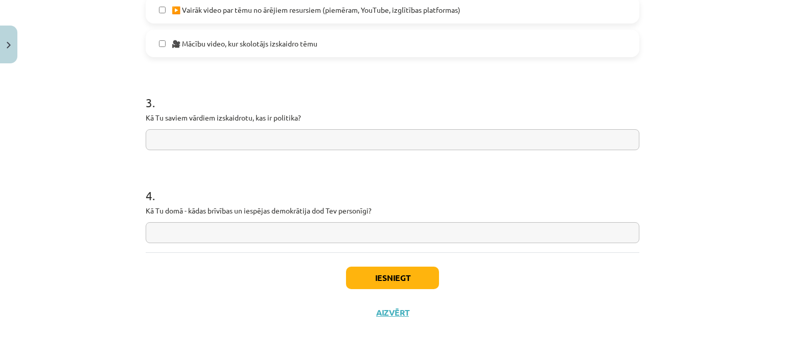
click at [231, 139] on input "text" at bounding box center [393, 139] width 494 height 21
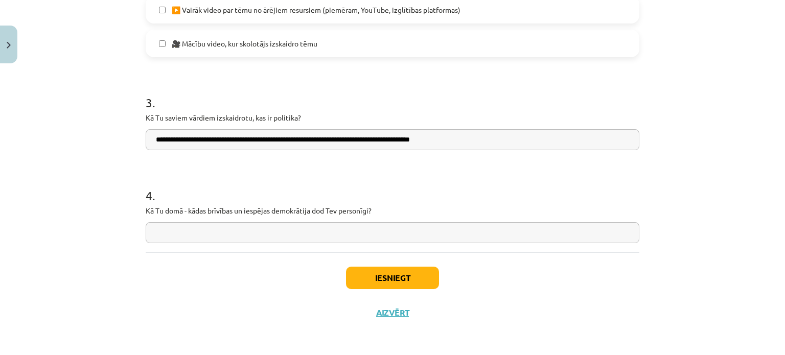
type input "**********"
click at [240, 236] on input "text" at bounding box center [393, 232] width 494 height 21
type input "**********"
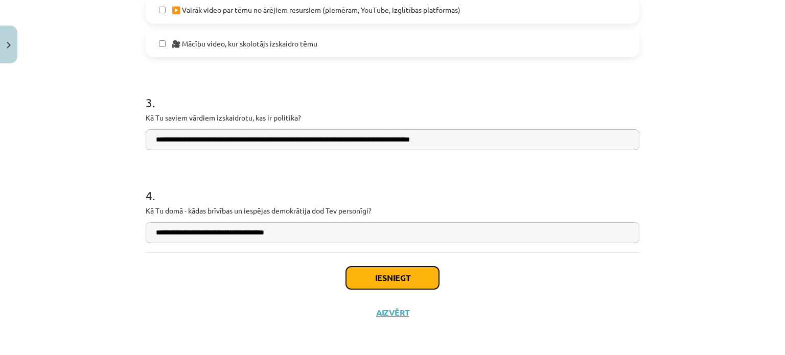
click at [400, 280] on button "Iesniegt" at bounding box center [392, 278] width 93 height 22
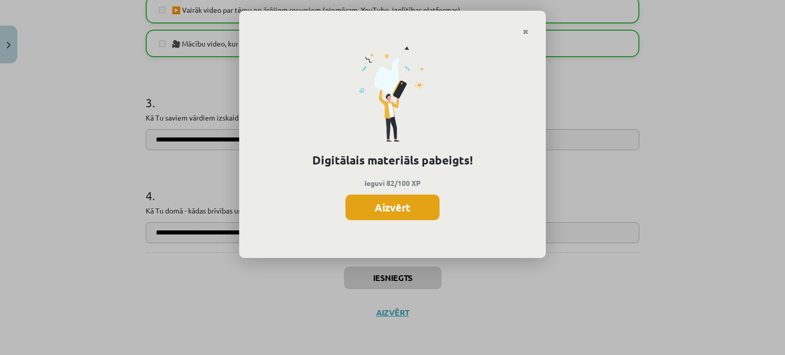
click at [417, 204] on button "Aizvērt" at bounding box center [393, 208] width 94 height 26
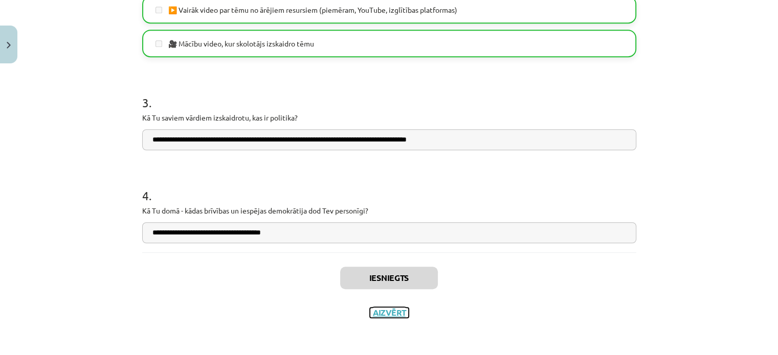
click at [389, 315] on button "Aizvērt" at bounding box center [389, 313] width 39 height 10
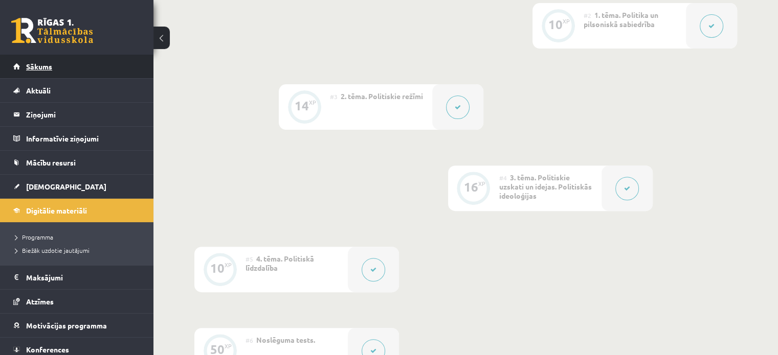
click at [103, 75] on link "Sākums" at bounding box center [76, 67] width 127 height 24
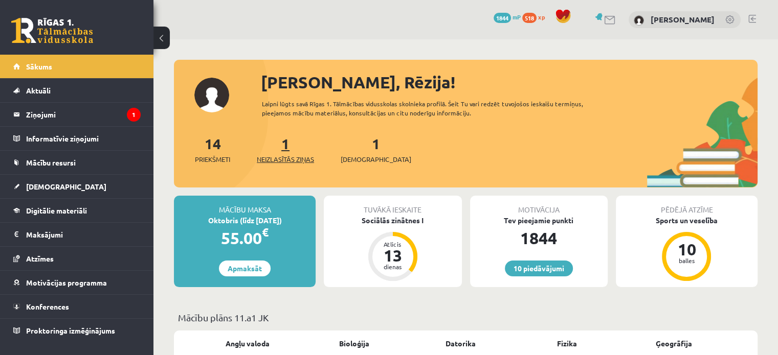
click at [285, 155] on span "Neizlasītās ziņas" at bounding box center [285, 159] width 57 height 10
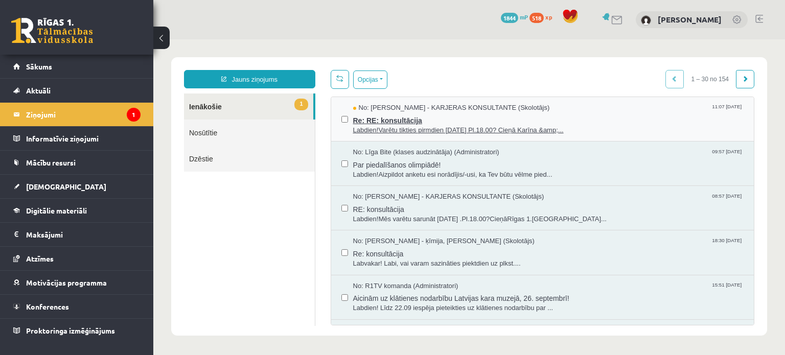
click at [419, 130] on span "Labdien!Varētu tikties pirmdien [DATE] Pl.18.00? Cieņā Karīna &amp;..." at bounding box center [548, 131] width 391 height 10
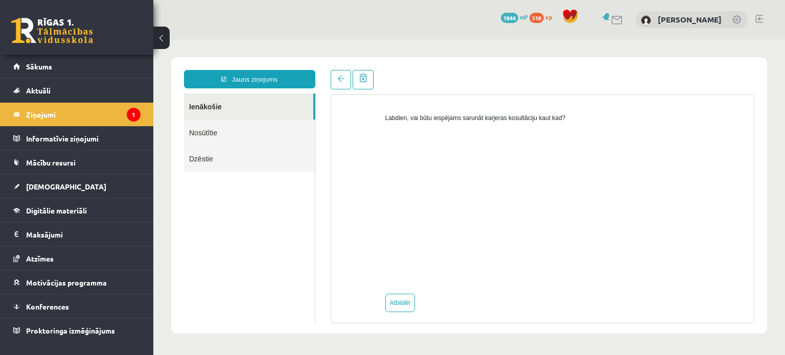
scroll to position [648, 0]
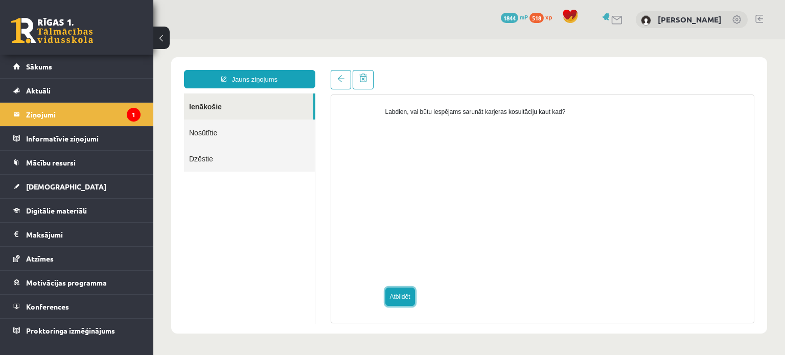
click at [400, 292] on link "Atbildēt" at bounding box center [401, 297] width 30 height 18
type input "**********"
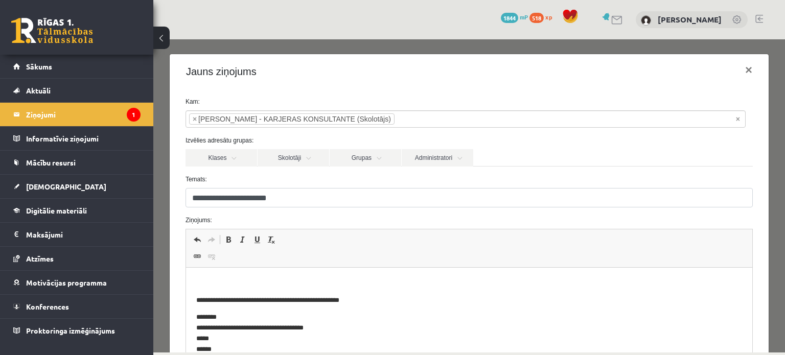
click at [325, 283] on p "Bagātinātā teksta redaktors, wiswyg-editor-47024853174080-1758189839-446" at bounding box center [469, 283] width 546 height 11
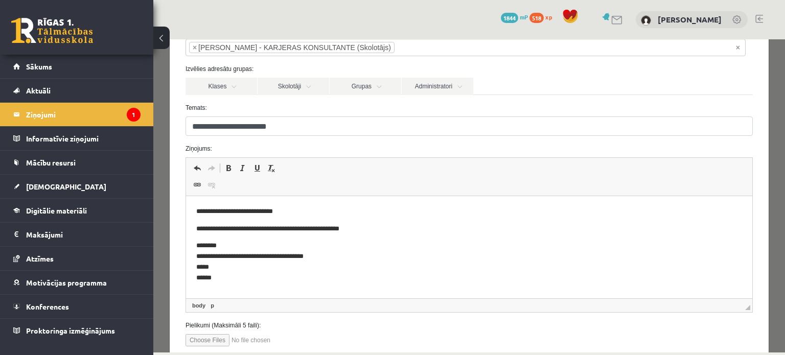
scroll to position [137, 0]
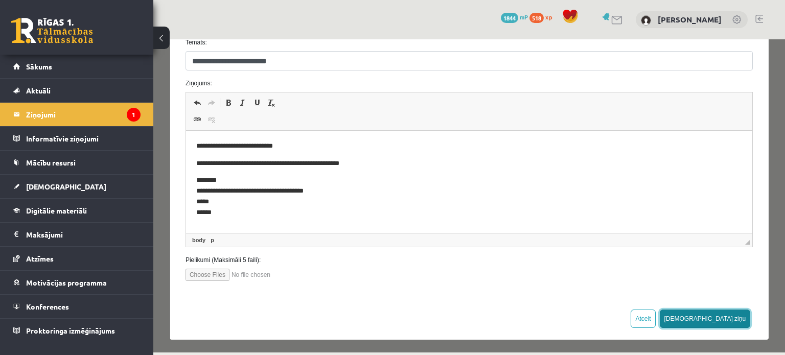
click at [728, 317] on button "Sūtīt ziņu" at bounding box center [705, 319] width 91 height 18
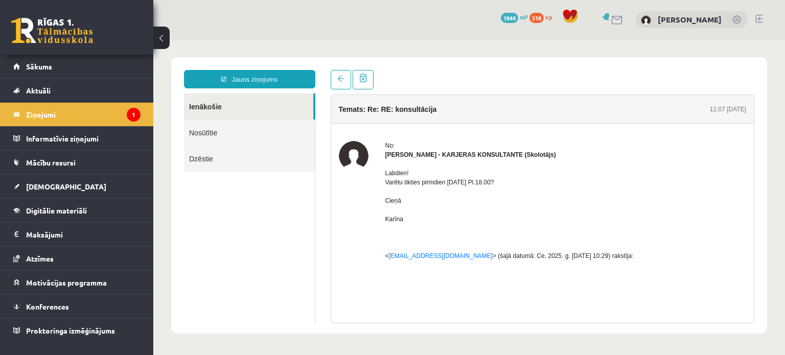
scroll to position [0, 0]
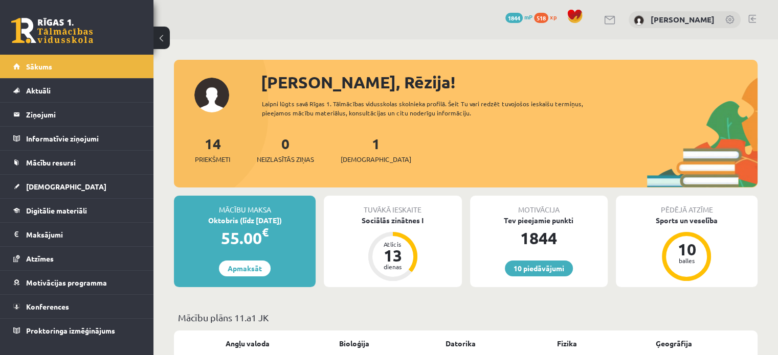
click at [359, 152] on div "1 Ieskaites" at bounding box center [376, 149] width 71 height 32
